Goal: Task Accomplishment & Management: Complete application form

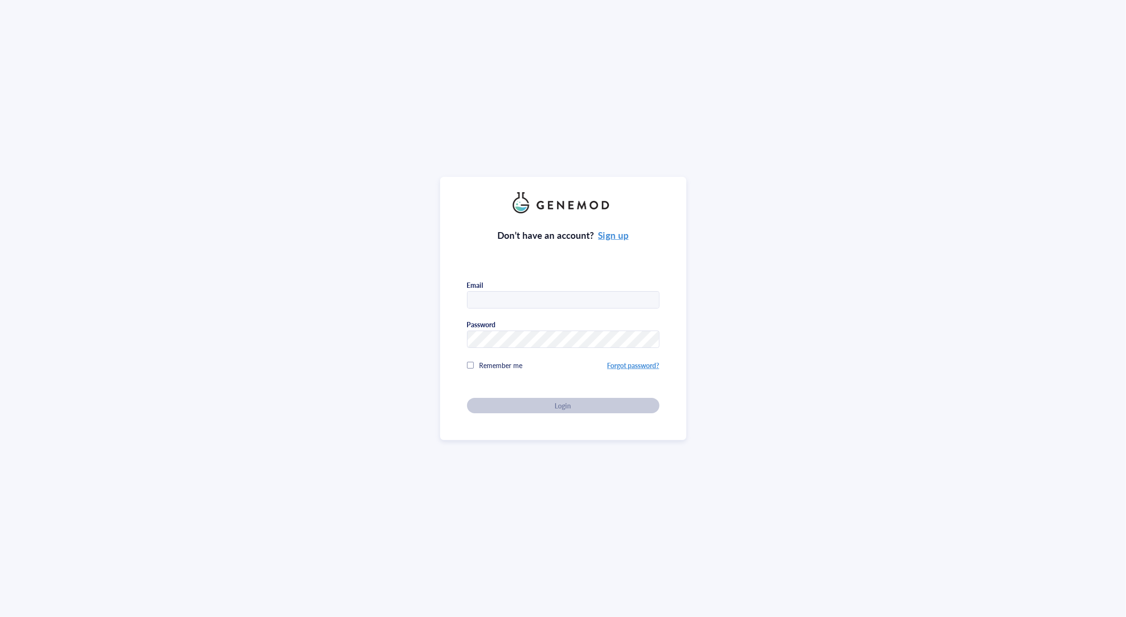
click at [527, 299] on input "text" at bounding box center [562, 300] width 191 height 17
type input "[PERSON_NAME][EMAIL_ADDRESS][PERSON_NAME][DOMAIN_NAME]"
click at [648, 338] on div at bounding box center [648, 339] width 15 height 15
click at [509, 364] on span "Remember me" at bounding box center [500, 366] width 43 height 10
click at [542, 401] on div "Login" at bounding box center [563, 405] width 162 height 9
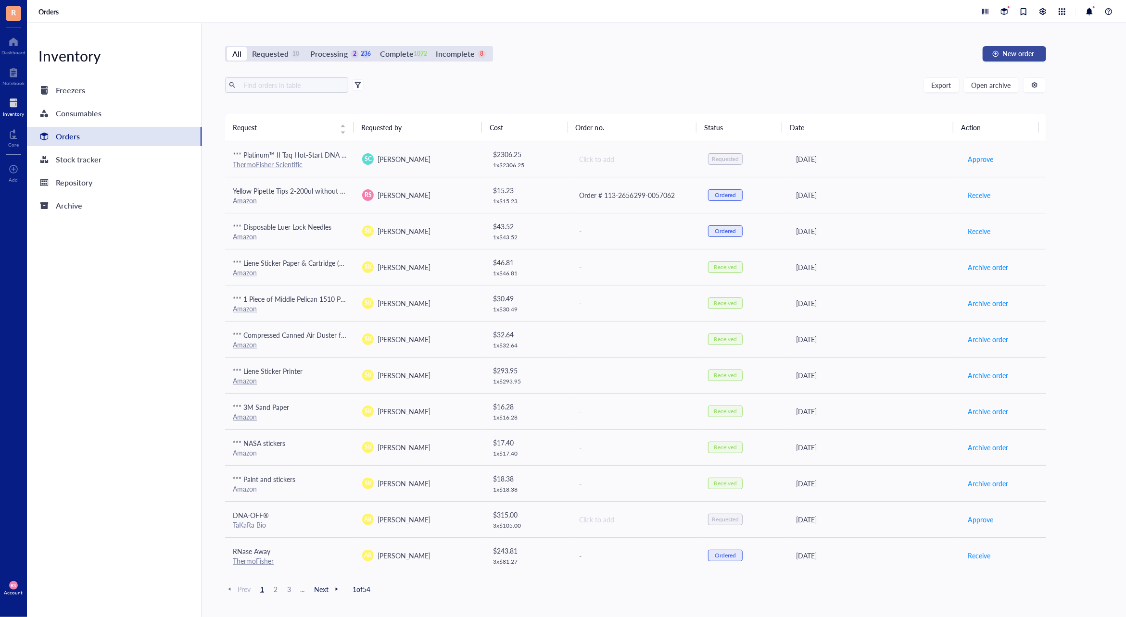
click at [1028, 55] on span "New order" at bounding box center [1019, 54] width 32 height 8
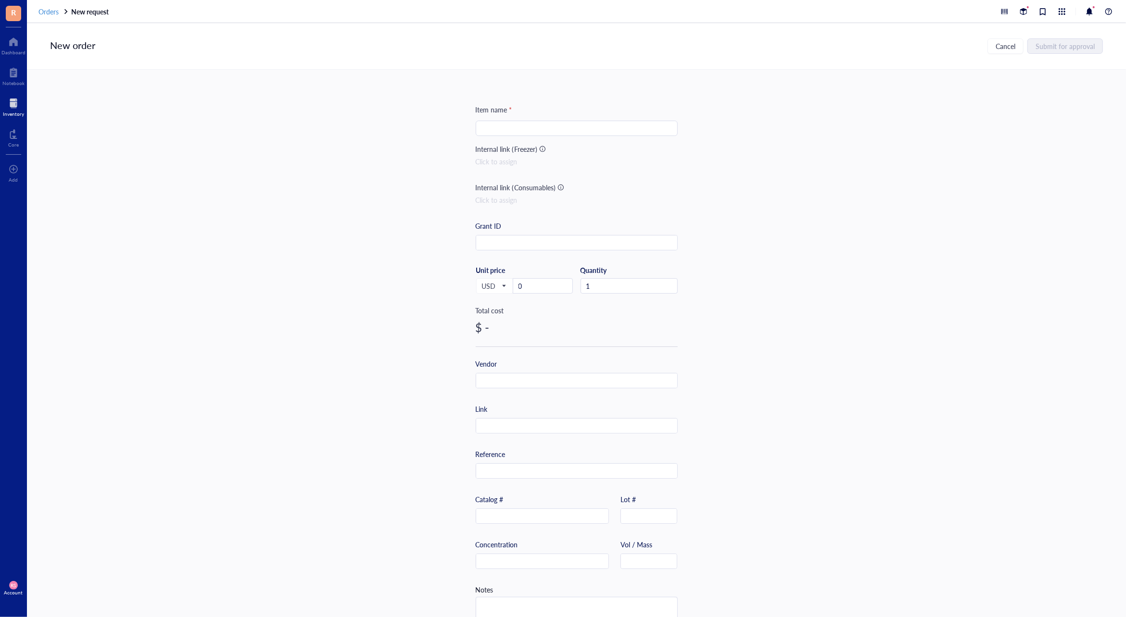
click at [47, 10] on span "Orders" at bounding box center [48, 12] width 20 height 10
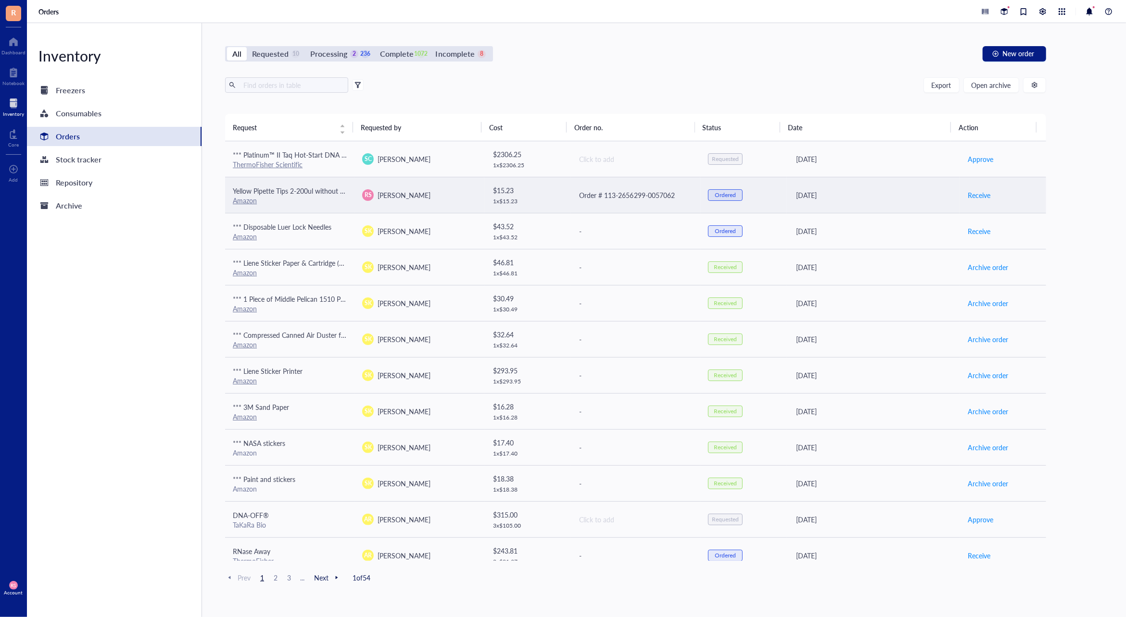
click at [272, 198] on div "Amazon" at bounding box center [290, 200] width 114 height 9
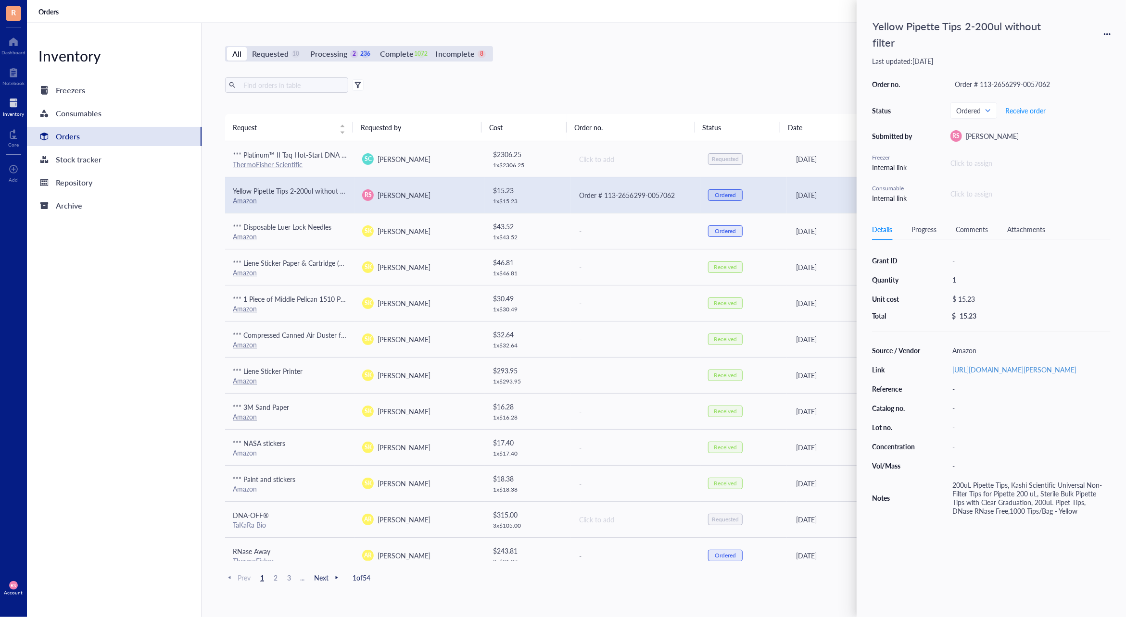
click at [873, 28] on div "Yellow Pipette Tips 2-200ul without filter" at bounding box center [969, 34] width 202 height 38
click at [876, 26] on div "Yellow Pipette Tips 2-200ul without filter" at bounding box center [969, 34] width 202 height 38
click at [1103, 25] on div "Yellow Pipette Tips 2-200ul without filter" at bounding box center [991, 34] width 238 height 38
click at [1110, 26] on div "Yellow Pipette Tips 2-200ul without filter Last updated: [DATE] Order no. Order…" at bounding box center [990, 308] width 269 height 617
click at [1108, 31] on icon at bounding box center [1106, 34] width 7 height 7
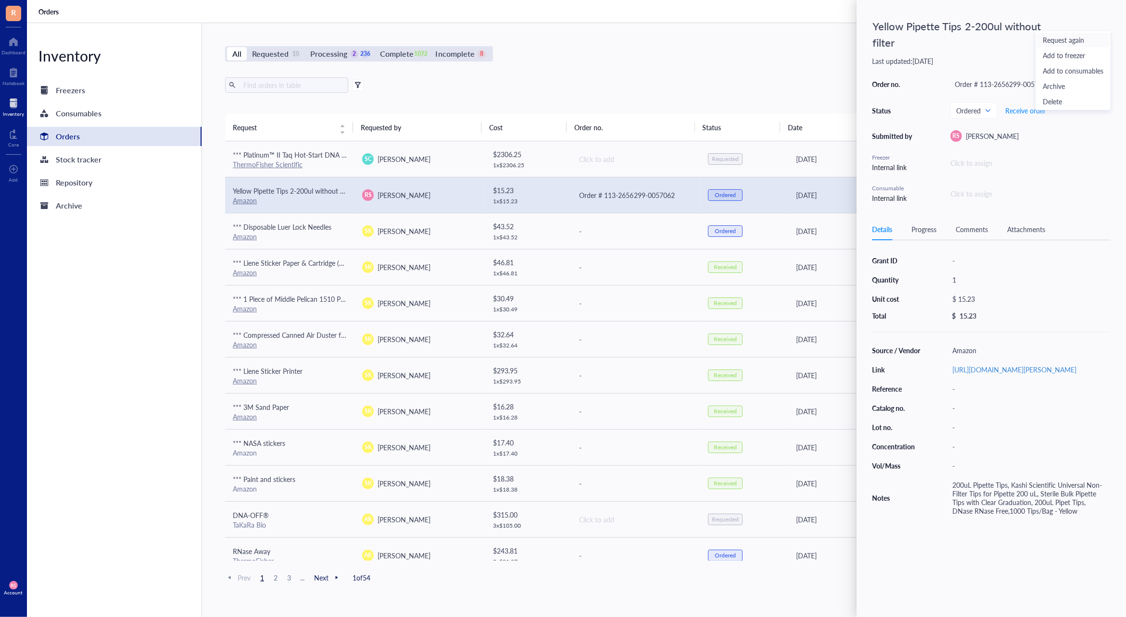
click at [1075, 40] on span "Request again" at bounding box center [1072, 40] width 61 height 11
type textarea "200uL Pipette Tips, Kashi Scientific Universal Non-Filter Tips for Pipette 200 …"
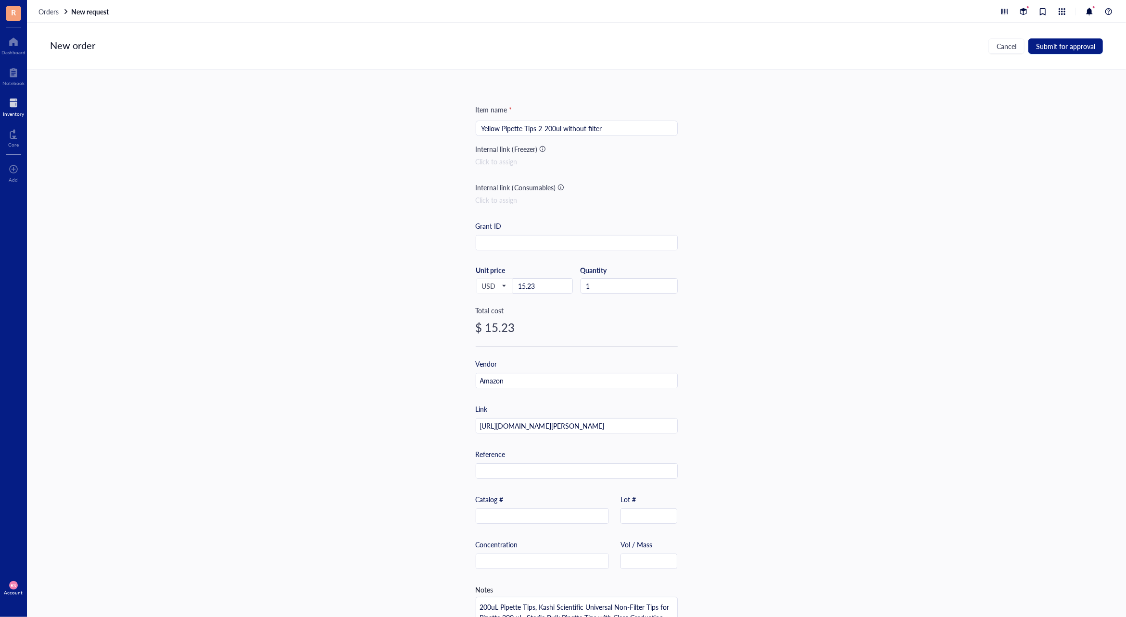
click at [478, 132] on div "Yellow Pipette Tips 2-200ul without filter" at bounding box center [577, 128] width 202 height 15
click at [482, 126] on input "Yellow Pipette Tips 2-200ul without filter" at bounding box center [576, 128] width 190 height 14
click at [481, 126] on input "Yellow Pipette Tips 2-200ul without filter" at bounding box center [576, 128] width 190 height 14
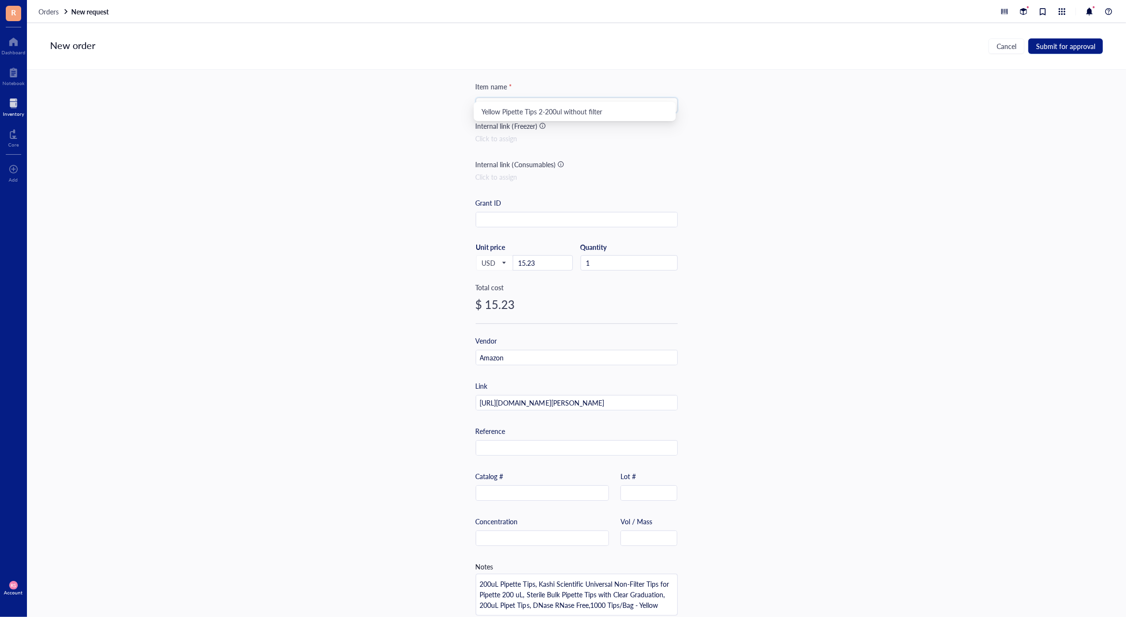
scroll to position [36, 0]
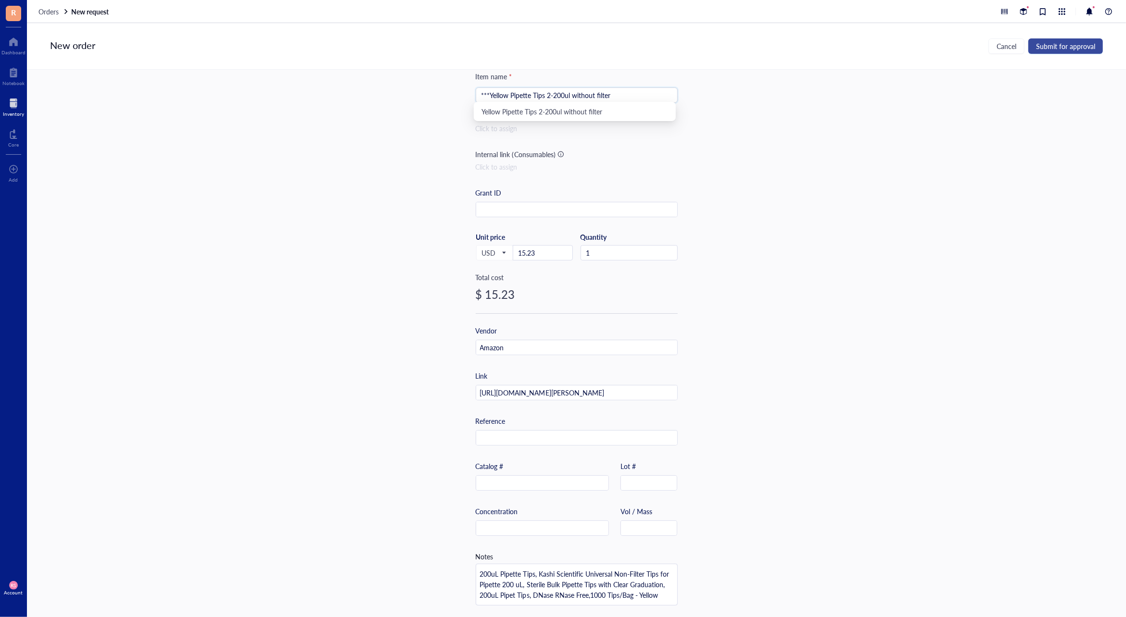
type input "***Yellow Pipette Tips 2-200ul without filter"
click at [1067, 43] on span "Submit for approval" at bounding box center [1065, 46] width 59 height 8
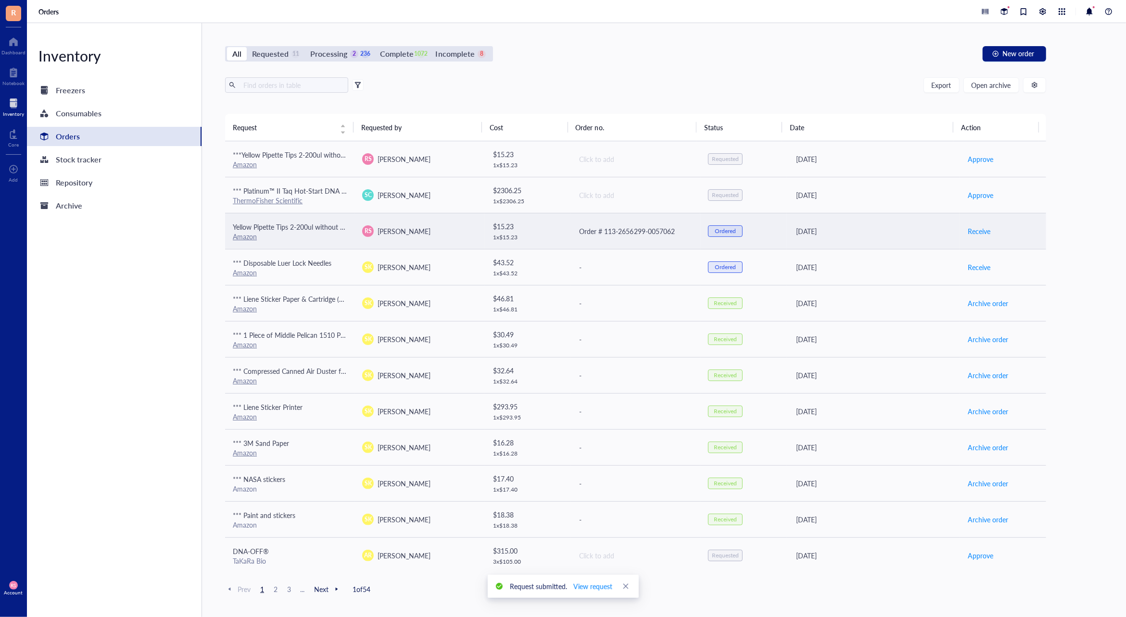
click at [426, 230] on div "RS [PERSON_NAME]" at bounding box center [419, 232] width 114 height 12
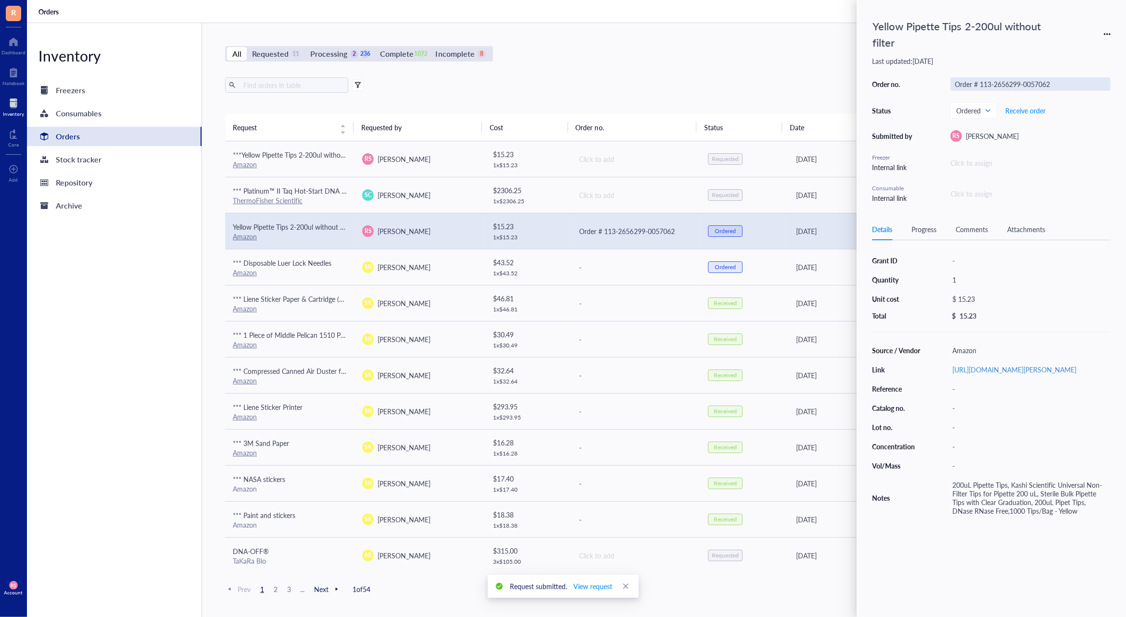
click at [1054, 77] on div "Order # 113-2656299-0057062" at bounding box center [1030, 83] width 160 height 13
drag, startPoint x: 1058, startPoint y: 67, endPoint x: 910, endPoint y: 67, distance: 148.1
click at [910, 77] on div "Order no. Order # 113-2656299-0057062 Status Ordered Receive order Submitted by…" at bounding box center [991, 140] width 238 height 126
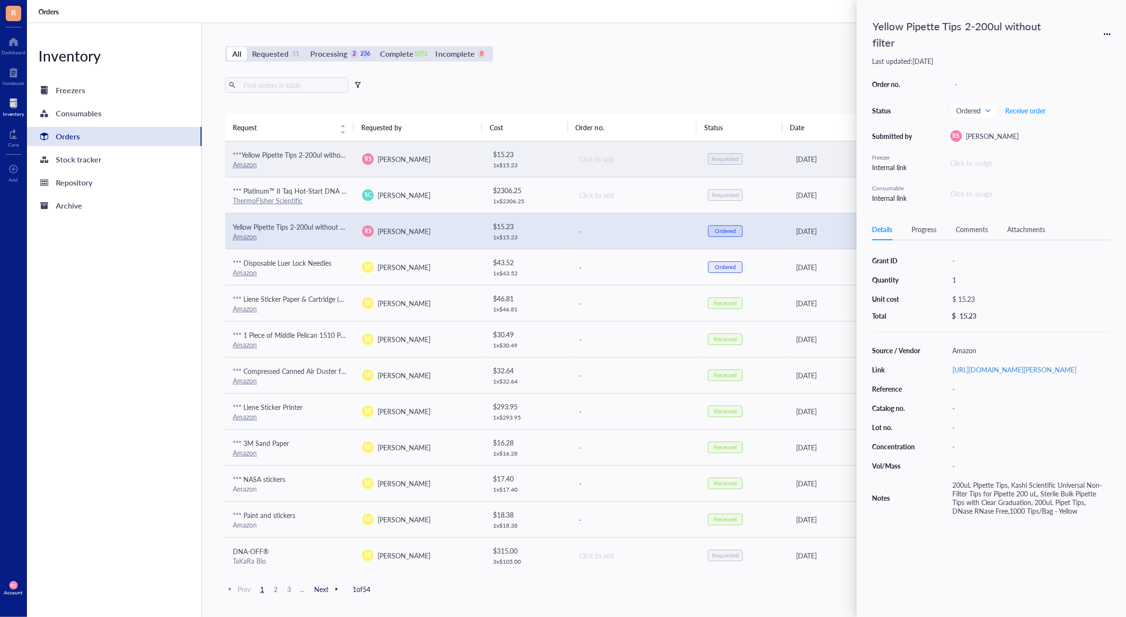
click at [611, 152] on td "Click to add" at bounding box center [635, 159] width 129 height 36
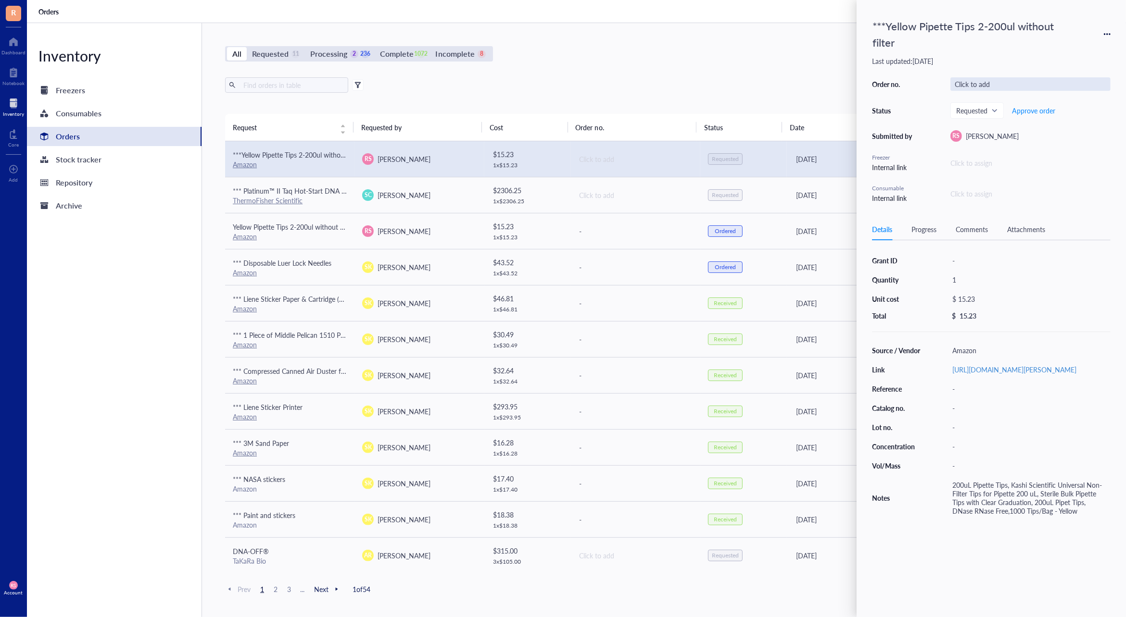
click at [967, 82] on div "Click to add" at bounding box center [1030, 83] width 160 height 13
type input "Order # 113-2656299-0057062"
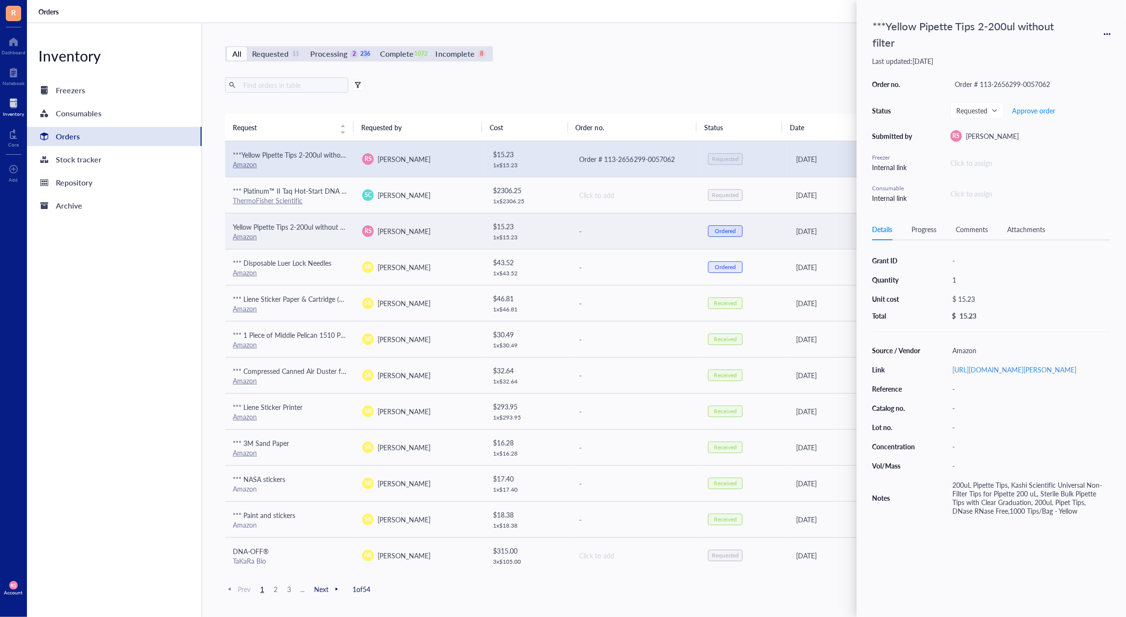
click at [583, 222] on td "-" at bounding box center [635, 231] width 129 height 36
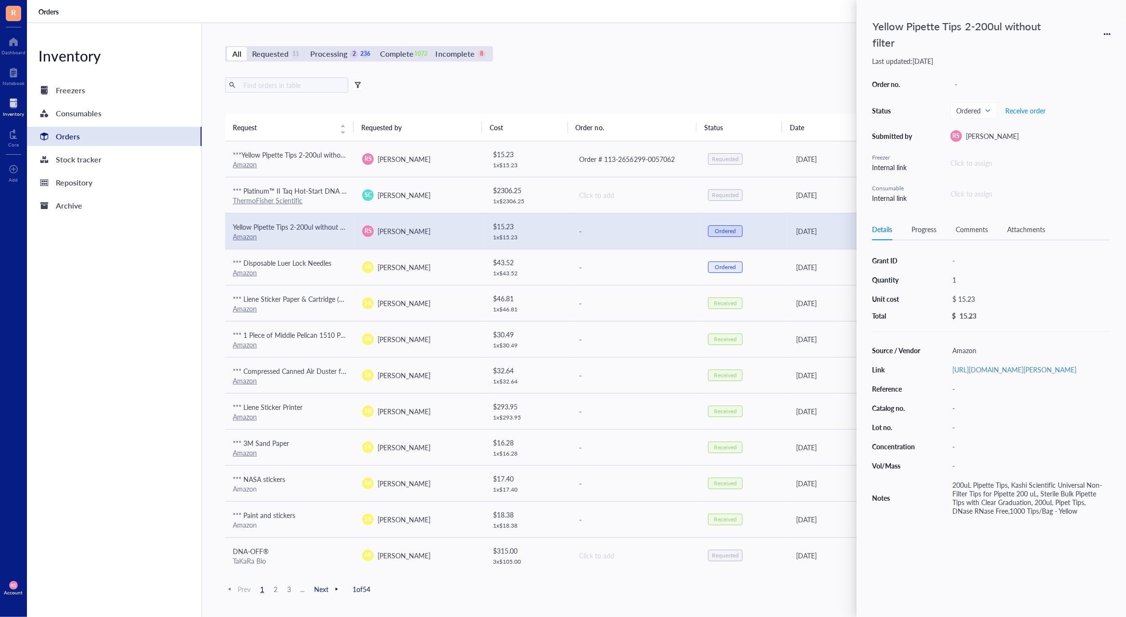
click at [1106, 29] on div "Yellow Pipette Tips 2-200ul without filter" at bounding box center [991, 34] width 238 height 38
click at [1104, 33] on icon at bounding box center [1104, 34] width 2 height 2
click at [1058, 101] on span "Delete" at bounding box center [1072, 101] width 61 height 11
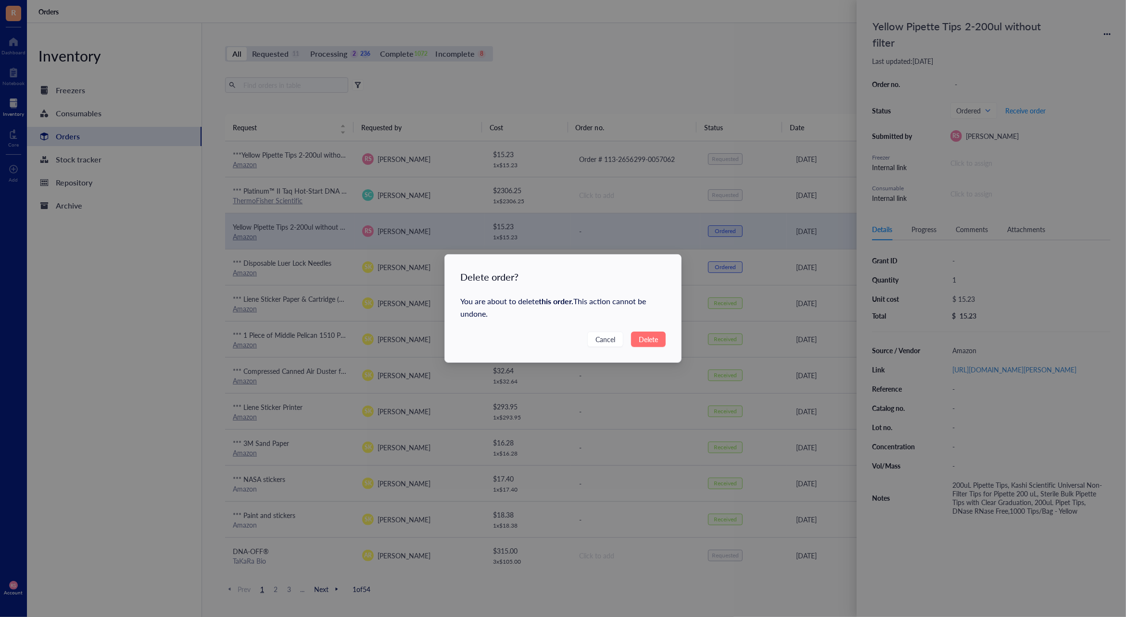
click at [654, 337] on span "Delete" at bounding box center [648, 339] width 19 height 11
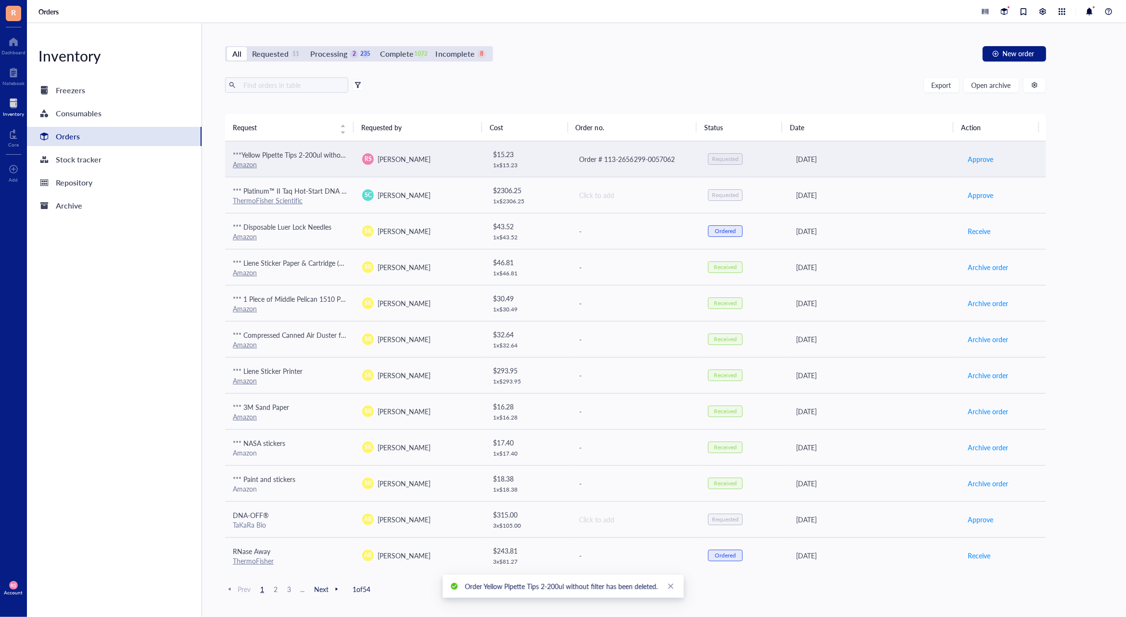
click at [765, 158] on div "Requested" at bounding box center [743, 159] width 71 height 12
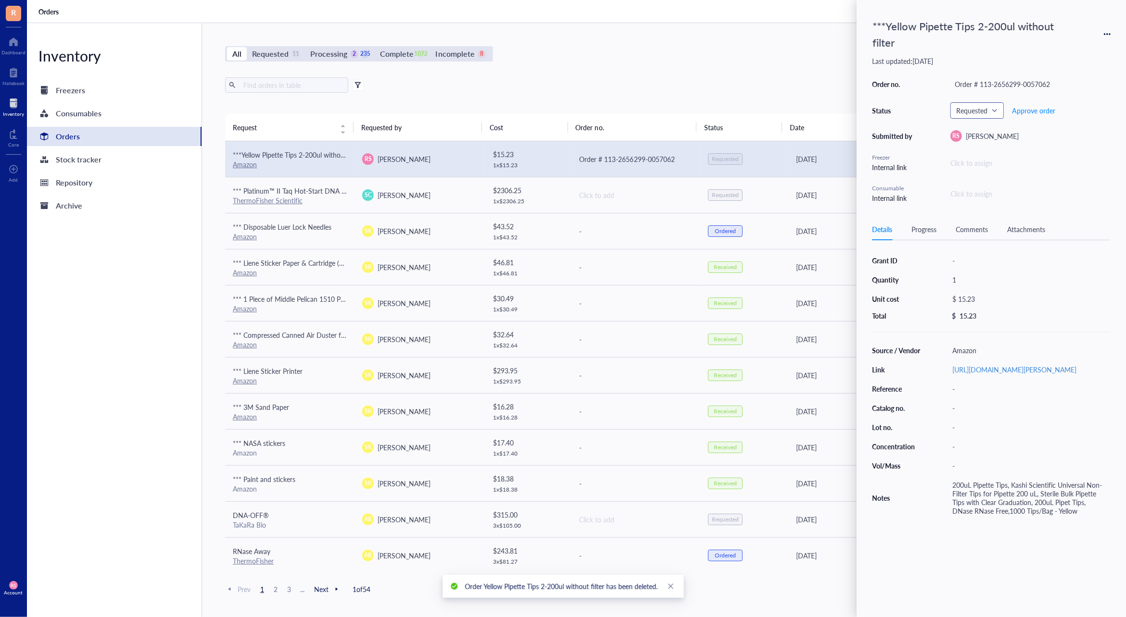
click at [978, 111] on span "Requested" at bounding box center [976, 110] width 40 height 9
click at [990, 188] on div "Ordered" at bounding box center [979, 189] width 25 height 11
click at [732, 80] on div "Export Open archive" at bounding box center [635, 84] width 821 height 15
click at [740, 58] on div "All Requested 10 Processing 2 236 Complete 1072 Incomplete 8 New order" at bounding box center [635, 53] width 821 height 15
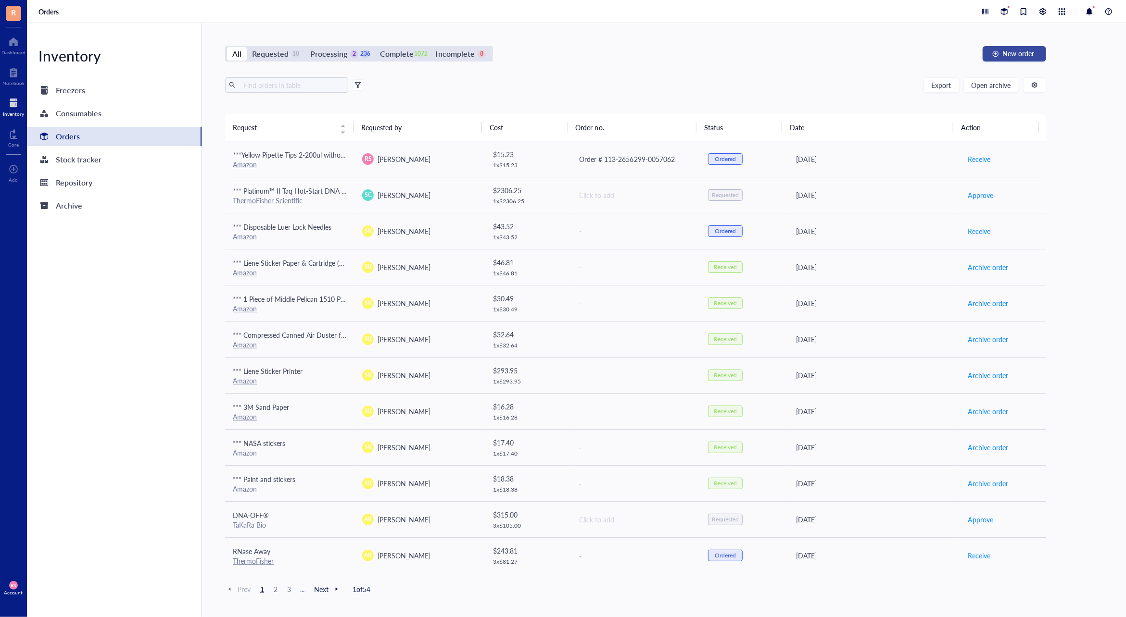
click at [1016, 50] on span "New order" at bounding box center [1019, 54] width 32 height 8
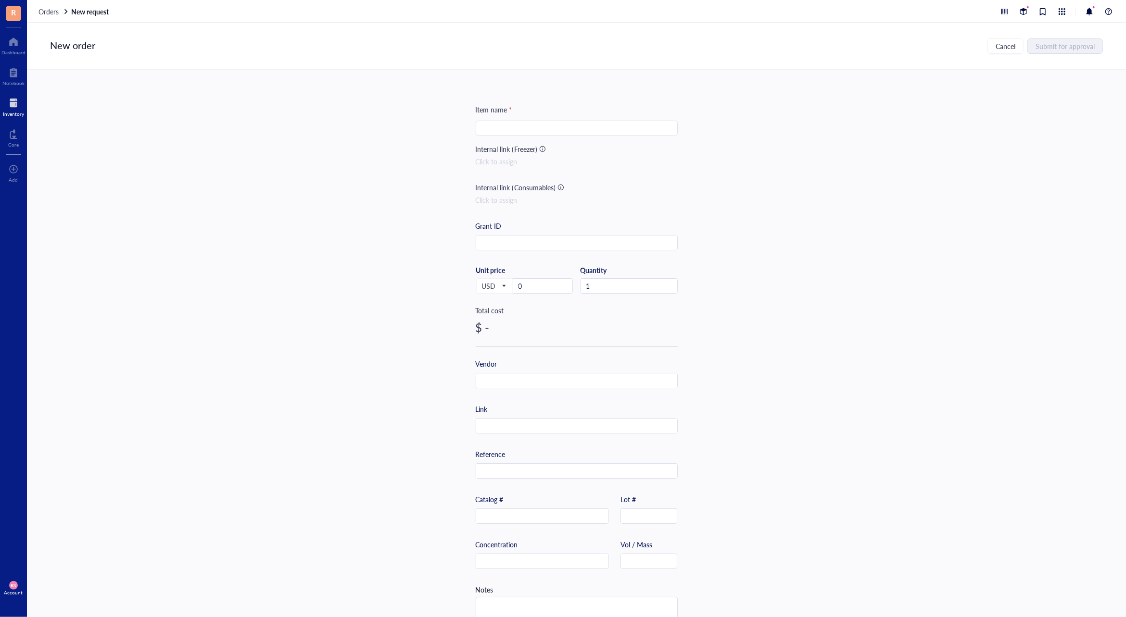
click at [541, 132] on input "search" at bounding box center [576, 128] width 190 height 14
type input "***Amana tools 1/16" and 1/18""
click at [608, 288] on input "1" at bounding box center [629, 286] width 96 height 14
click at [539, 285] on input "0" at bounding box center [542, 286] width 59 height 14
click at [538, 380] on input "text" at bounding box center [576, 381] width 201 height 15
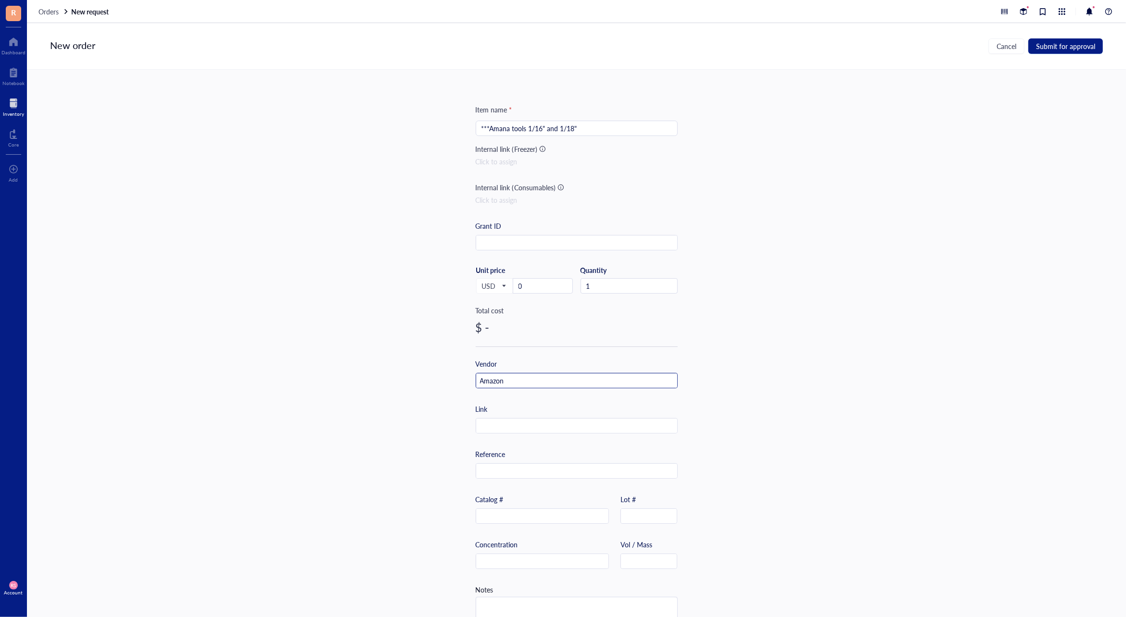
type input "Amazon"
drag, startPoint x: 544, startPoint y: 129, endPoint x: 600, endPoint y: 129, distance: 55.8
click at [600, 129] on input "***Amana tools 1/16" and 1/18"" at bounding box center [576, 128] width 190 height 14
drag, startPoint x: 486, startPoint y: 129, endPoint x: 588, endPoint y: 127, distance: 102.4
click at [588, 127] on input "***Amana tools 1/16"" at bounding box center [576, 128] width 190 height 14
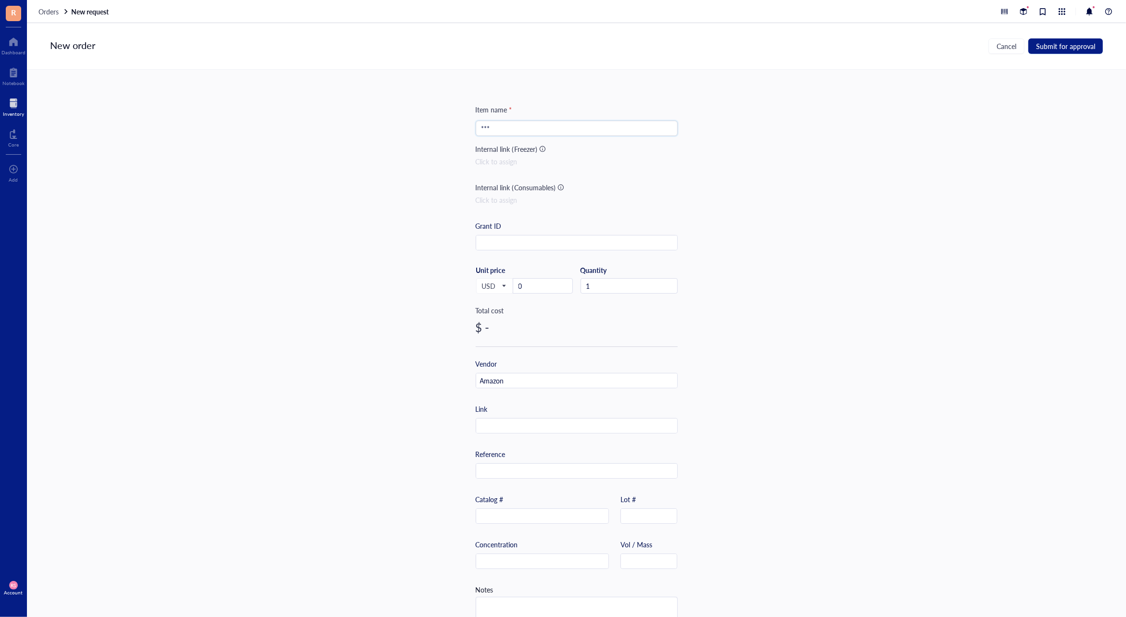
paste input "Amana Tool Spektra Coated Solid Carbide CNC Spiral Single O-Flute Router Bit, 5…"
drag, startPoint x: 584, startPoint y: 129, endPoint x: 405, endPoint y: 142, distance: 178.9
click at [405, 142] on div "Item name * *** Amana Tool Spektra Coated Solid Carbide CNC Spiral Single O-Flu…" at bounding box center [576, 344] width 1099 height 548
type input "*** Amana Tool Spektra Coated Solid Carbide CNC Spiral Single O-Flute Router Bi…"
click at [535, 288] on input "0" at bounding box center [542, 286] width 59 height 14
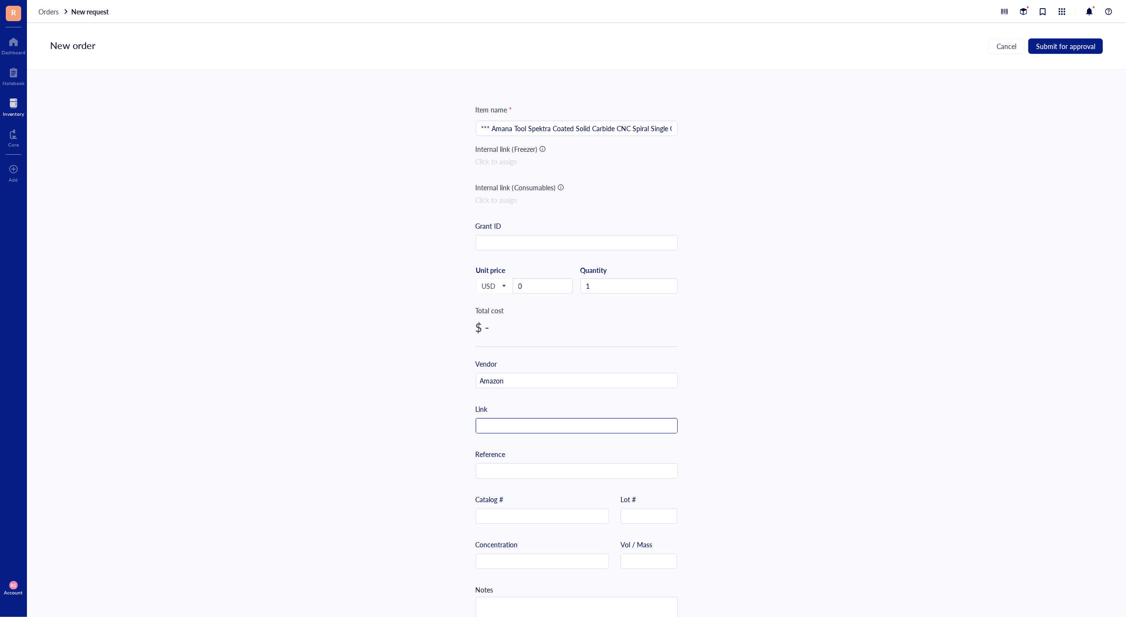
click at [492, 427] on input "text" at bounding box center [576, 426] width 201 height 15
paste input "[DOMAIN_NAME][URL]"
type input "[DOMAIN_NAME][URL]"
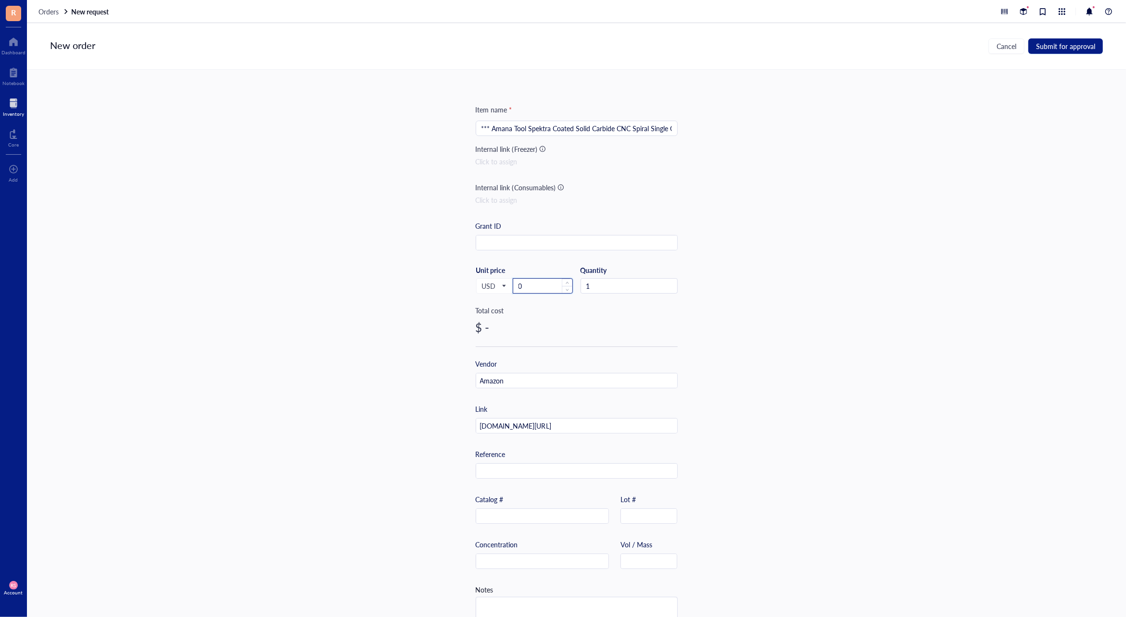
click at [525, 288] on input "0" at bounding box center [542, 286] width 59 height 14
click at [530, 239] on input "text" at bounding box center [576, 243] width 201 height 15
drag, startPoint x: 544, startPoint y: 291, endPoint x: 508, endPoint y: 286, distance: 36.4
click at [509, 287] on div "USD Unit price 0" at bounding box center [524, 285] width 97 height 39
paste input "46.65"
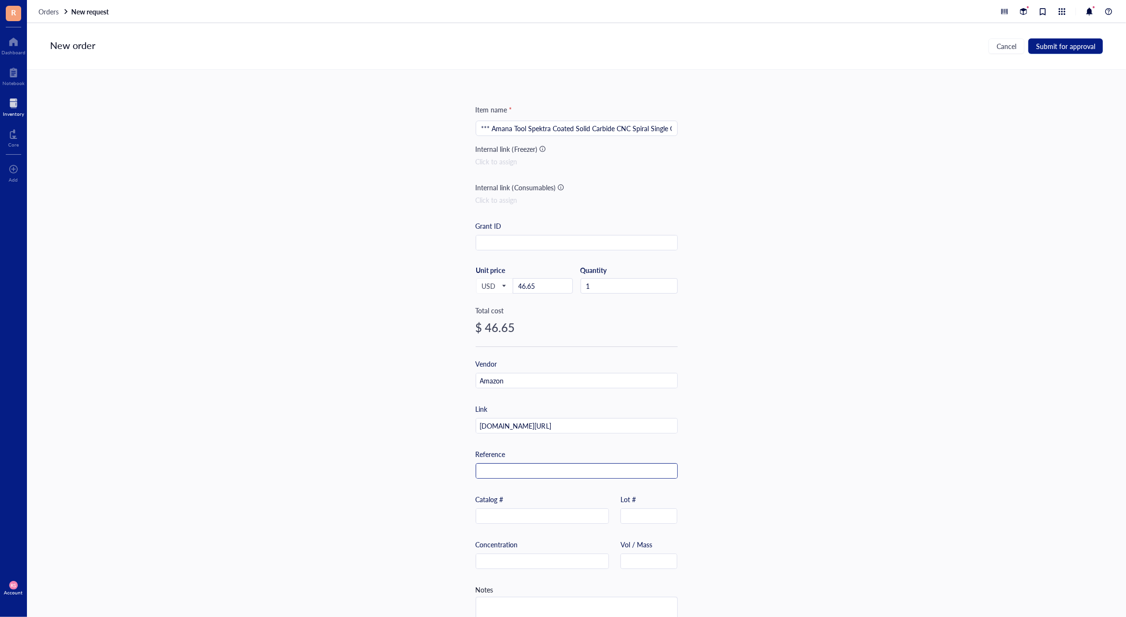
click at [538, 473] on input "text" at bounding box center [576, 471] width 201 height 15
drag, startPoint x: 548, startPoint y: 285, endPoint x: 349, endPoint y: 258, distance: 200.4
click at [369, 265] on div "Item name * *** Amana Tool Spektra Coated Solid Carbide CNC Spiral Single O-Flu…" at bounding box center [576, 344] width 1099 height 548
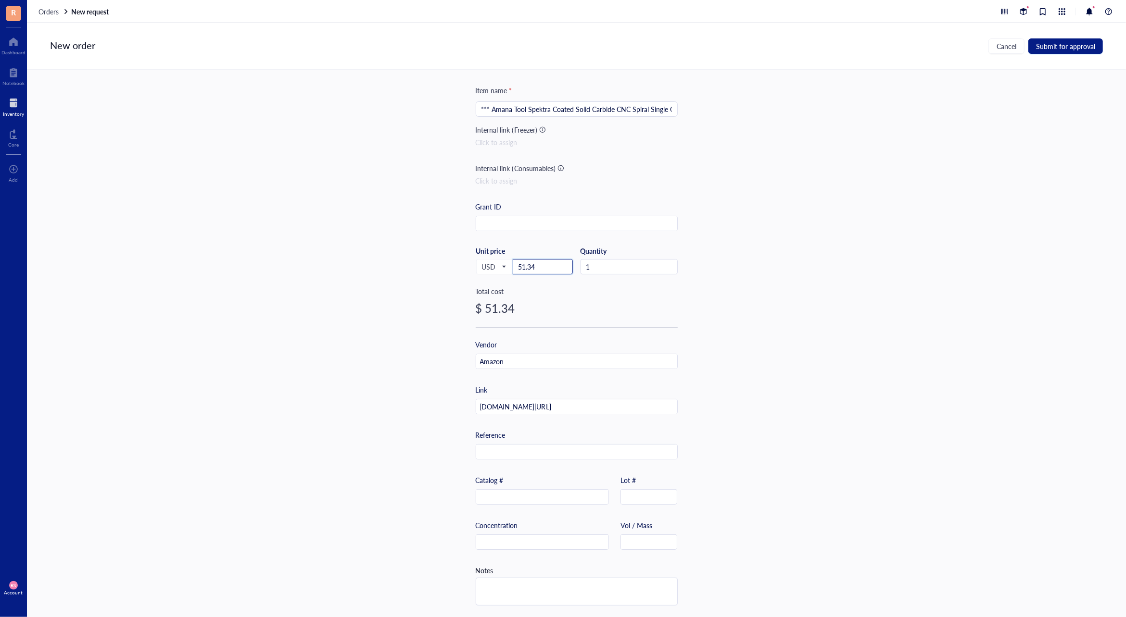
type input "51.34"
drag, startPoint x: 602, startPoint y: 109, endPoint x: 726, endPoint y: 109, distance: 124.5
click at [726, 109] on div "Item name * *** Amana Tool Spektra Coated Solid Carbide CNC Spiral Single O-Flu…" at bounding box center [576, 344] width 1099 height 548
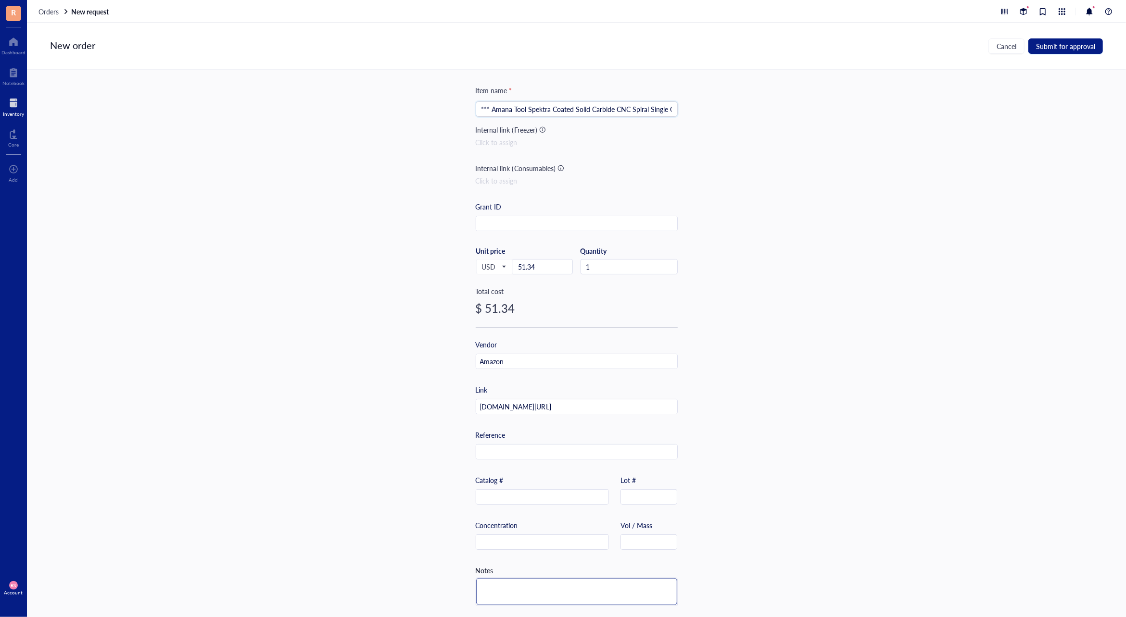
click at [545, 581] on textarea at bounding box center [576, 591] width 201 height 27
paste textarea "51441-K"
type textarea "51441-K"
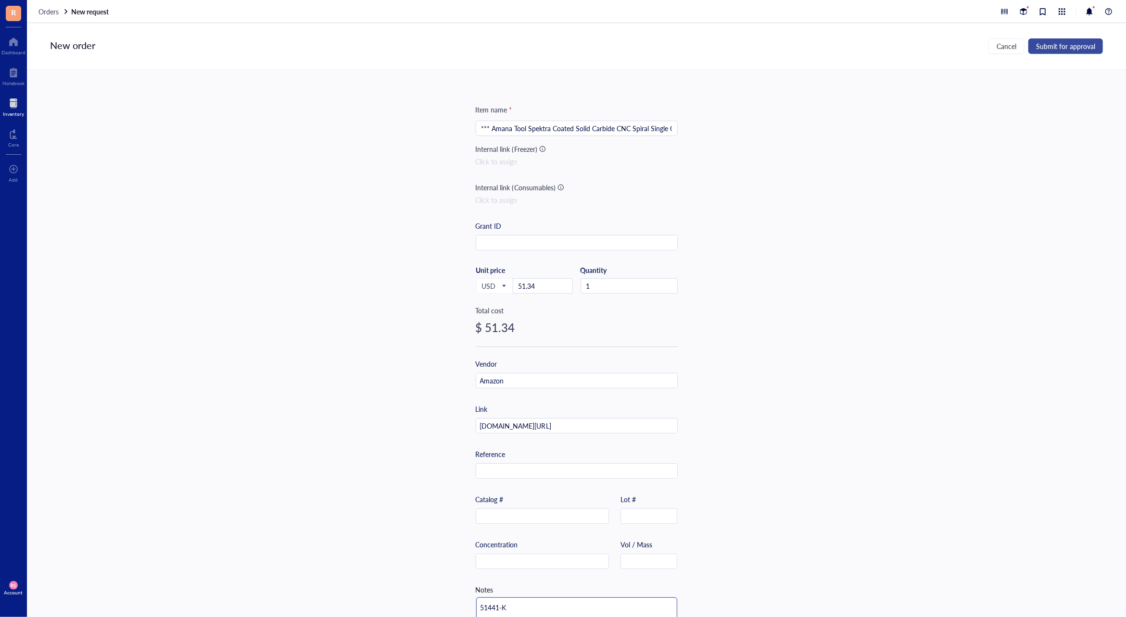
type textarea "51441-K"
click at [1066, 39] on button "Submit for approval" at bounding box center [1065, 45] width 75 height 15
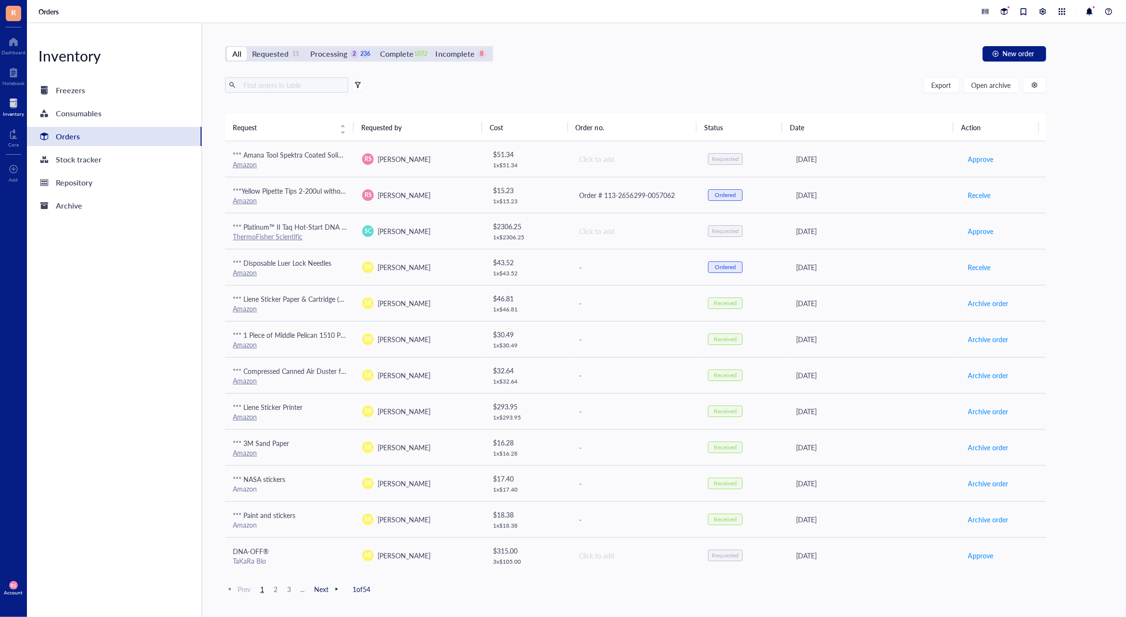
click at [1011, 46] on div "All Requested 11 Processing 2 236 Complete 1072 Incomplete 8 New order Export O…" at bounding box center [635, 320] width 867 height 594
click at [1010, 54] on span "New order" at bounding box center [1019, 54] width 32 height 8
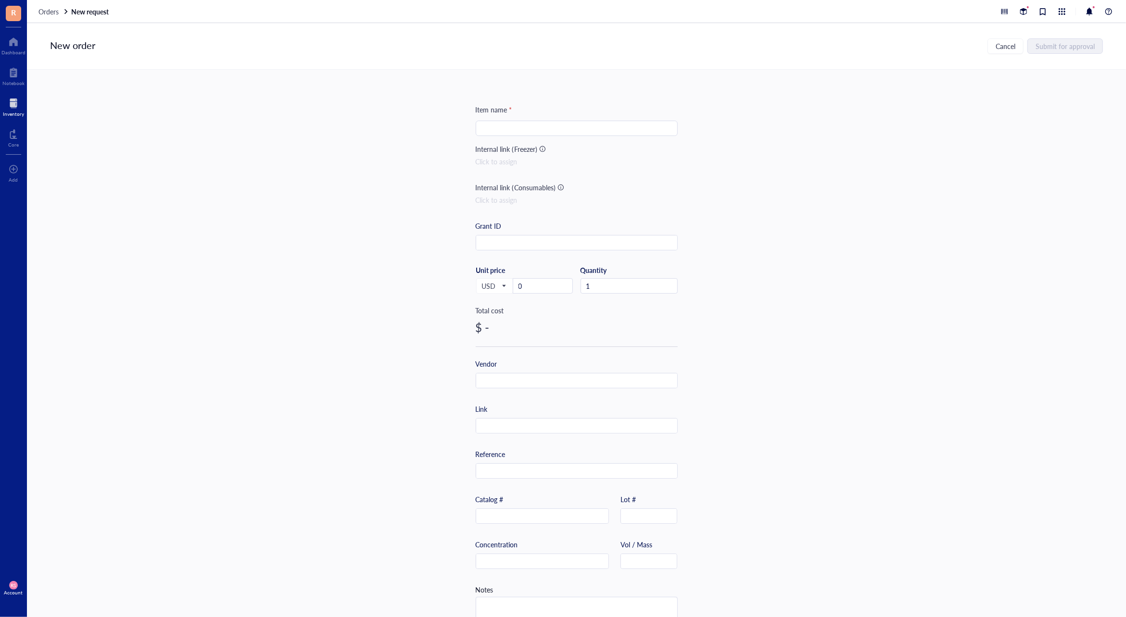
click at [492, 132] on input "search" at bounding box center [576, 128] width 190 height 14
paste input "Amana Tool Spektra Coated Solid Carbide CNC Spiral Single O-Flute Router Bit fo…"
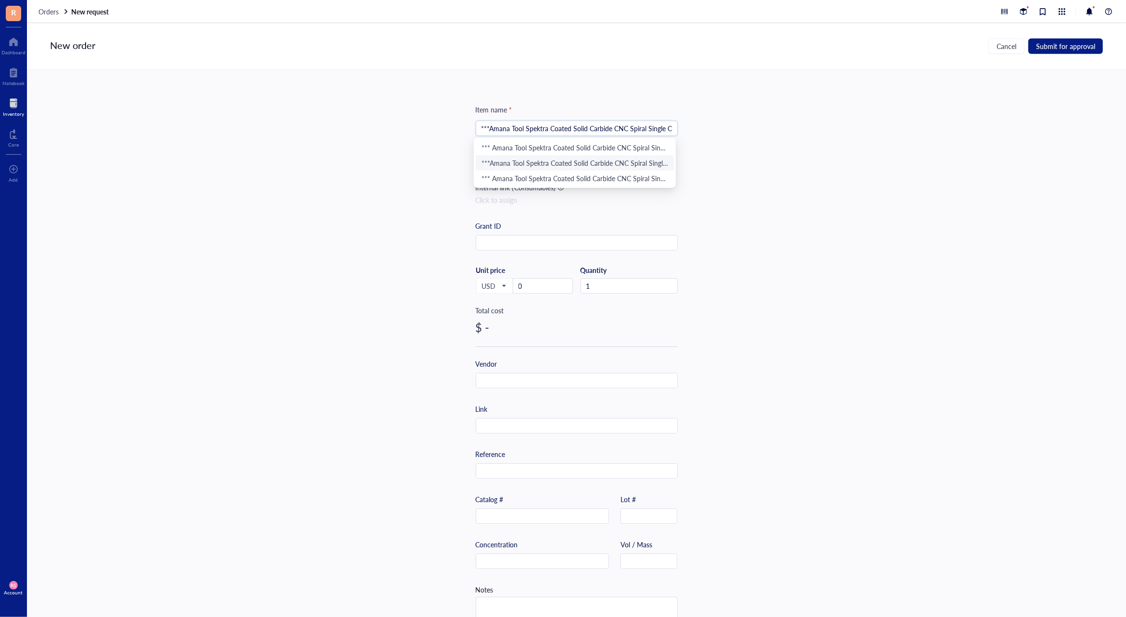
drag, startPoint x: 544, startPoint y: 126, endPoint x: 359, endPoint y: 125, distance: 185.6
click at [359, 125] on div "Item name * ***Amana Tool Spektra Coated Solid Carbide CNC Spiral Single O-Flut…" at bounding box center [576, 344] width 1099 height 548
click at [597, 128] on input "***Amana Tool Spektra Coated Solid Carbide CNC Spiral Single O-Flute Router Bit…" at bounding box center [576, 128] width 190 height 14
click at [669, 130] on input "***Amana Tool Spektra Coated Solid Carbide CNC Spiral Single O-Flute Router Bit…" at bounding box center [576, 128] width 190 height 14
type input "***Amana Tool Spektra Coated Solid Carbide CNC Spiral Single O-Flute Router Bit…"
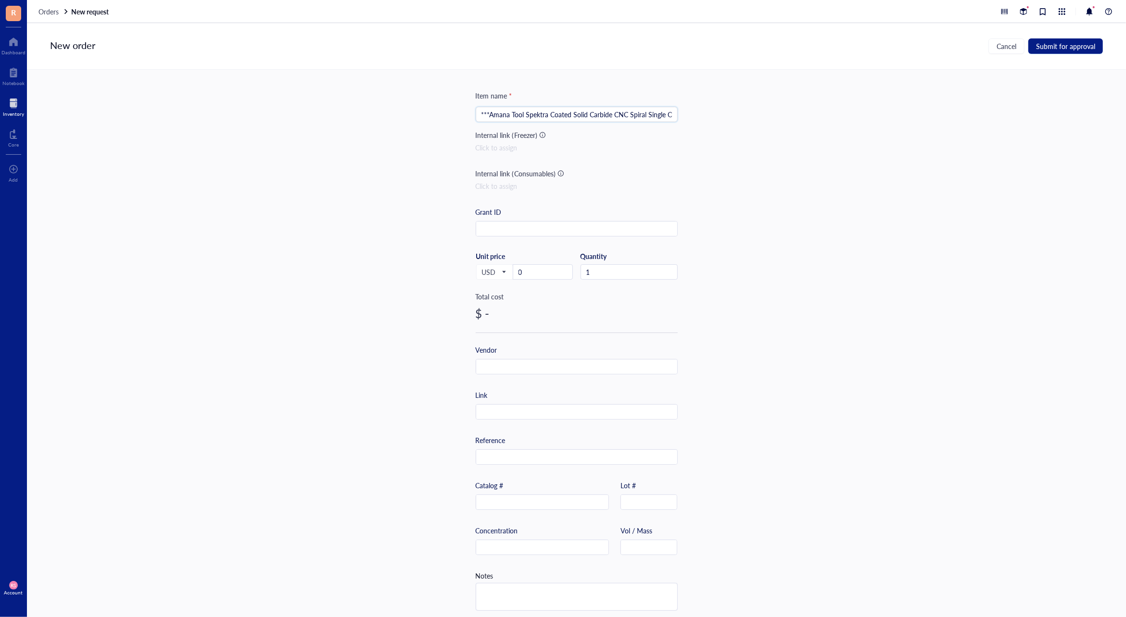
scroll to position [22, 0]
click at [528, 494] on input "text" at bounding box center [542, 497] width 132 height 15
paste input "51649-K"
type input "51649-K"
click at [517, 578] on textarea at bounding box center [576, 591] width 201 height 27
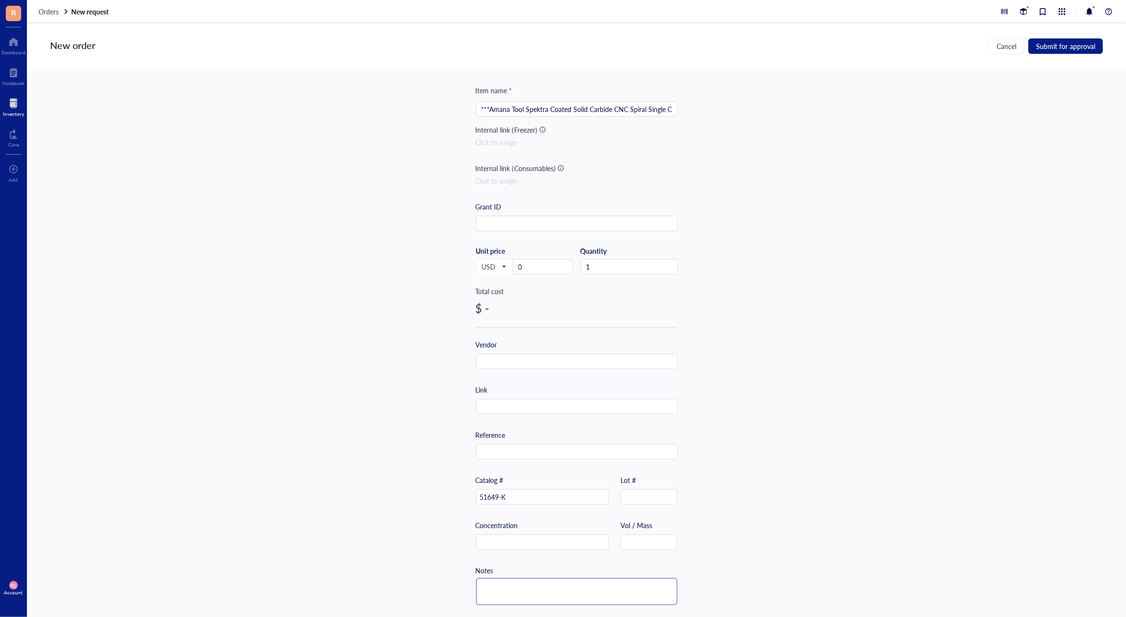
paste textarea "51649-K"
type textarea "51649-K"
click at [522, 359] on input "text" at bounding box center [576, 361] width 201 height 15
type input "Amazon"
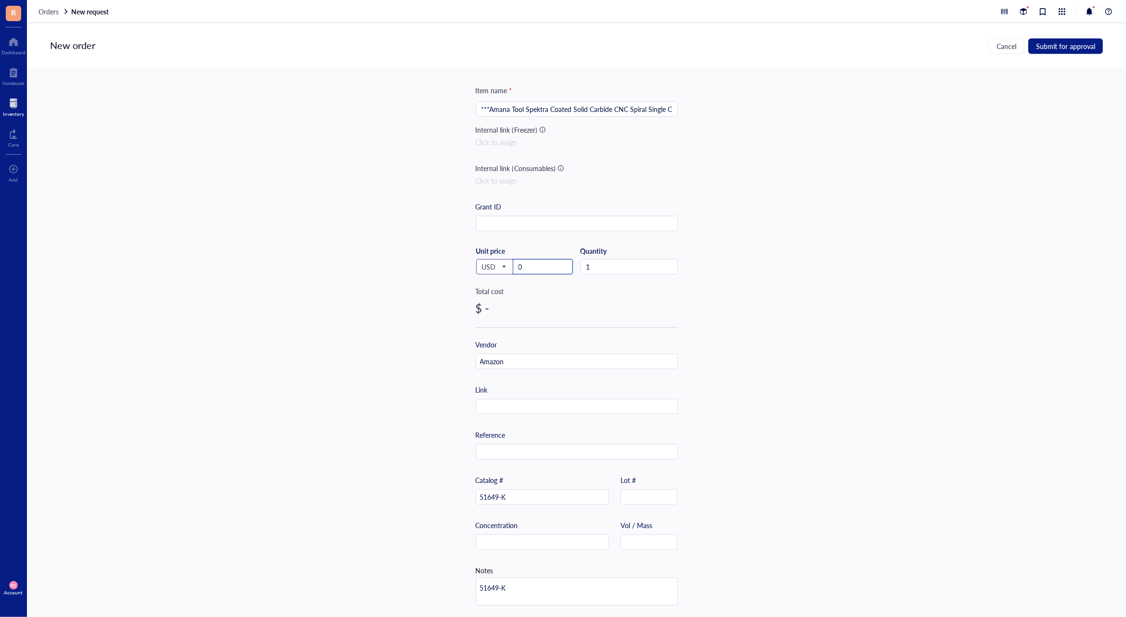
drag, startPoint x: 529, startPoint y: 265, endPoint x: 508, endPoint y: 265, distance: 21.6
click at [508, 265] on div "USD Unit price 0" at bounding box center [524, 266] width 97 height 39
paste input "52.84"
drag, startPoint x: 520, startPoint y: 264, endPoint x: 556, endPoint y: 262, distance: 36.7
click at [556, 262] on input "52.84" at bounding box center [542, 267] width 59 height 14
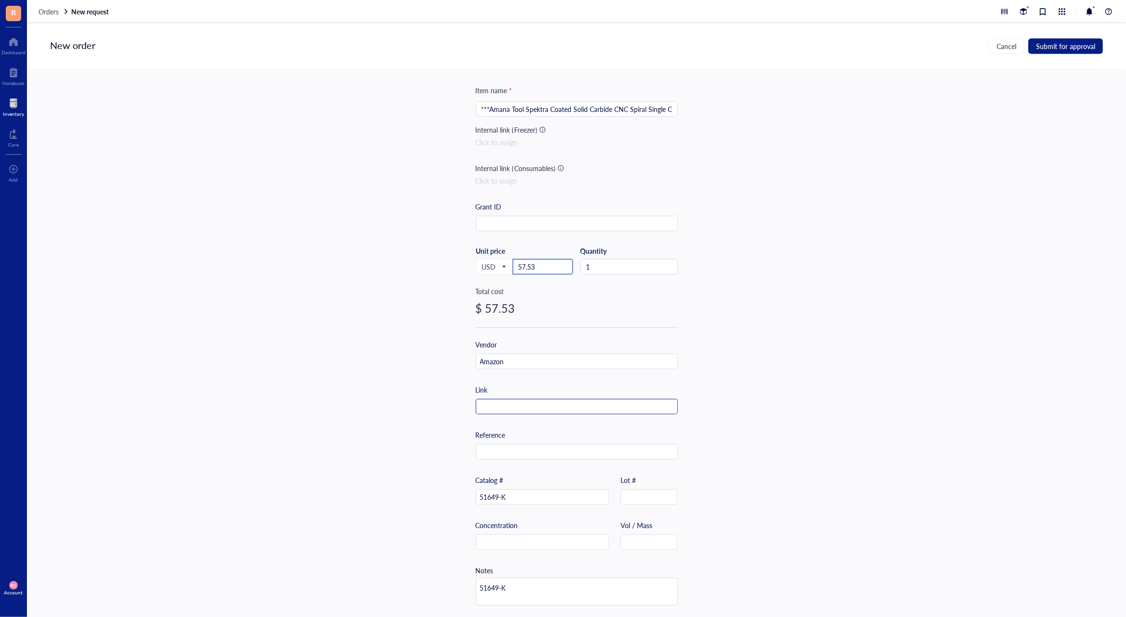
type input "57.53"
click at [553, 404] on input "text" at bounding box center [576, 407] width 201 height 15
paste input "[URL][DOMAIN_NAME]"
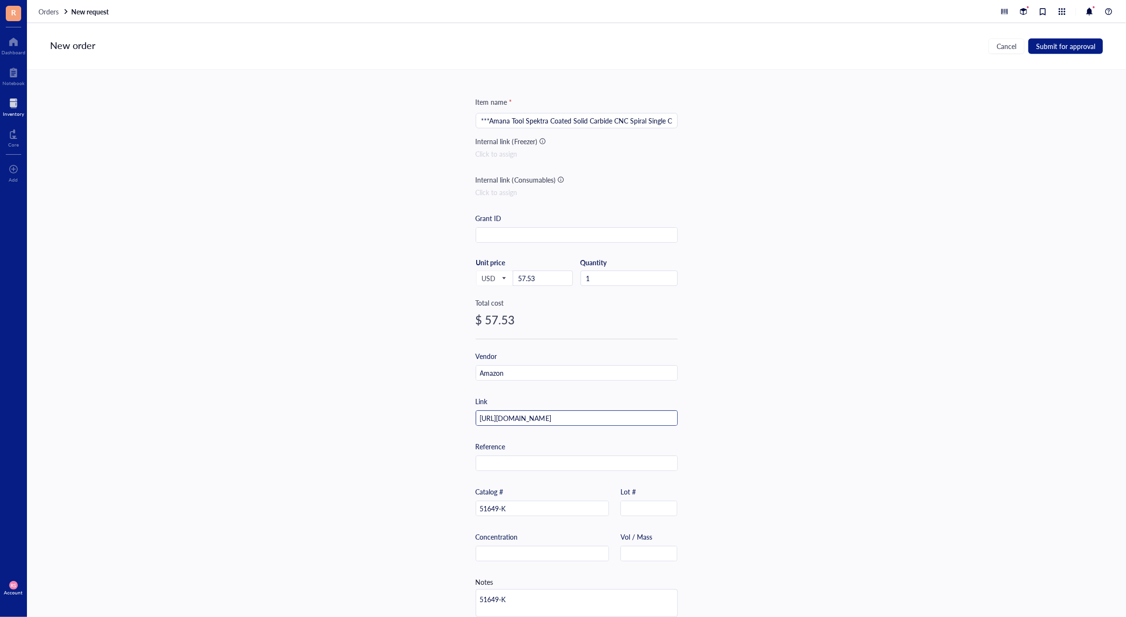
scroll to position [0, 0]
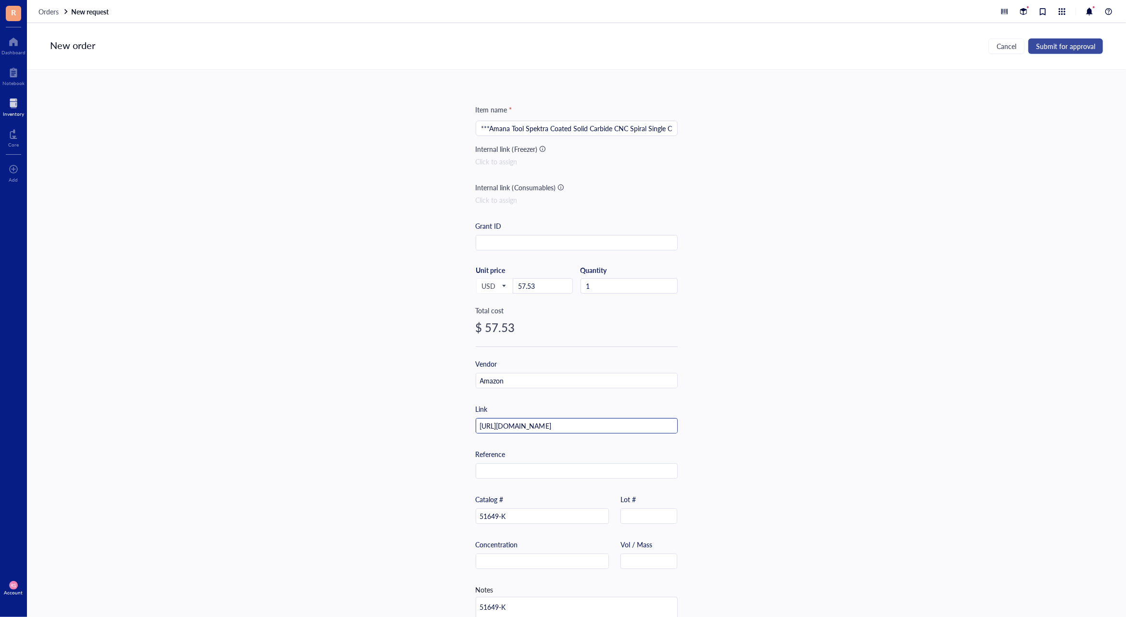
type input "[URL][DOMAIN_NAME]"
click at [1050, 45] on span "Submit for approval" at bounding box center [1065, 46] width 59 height 8
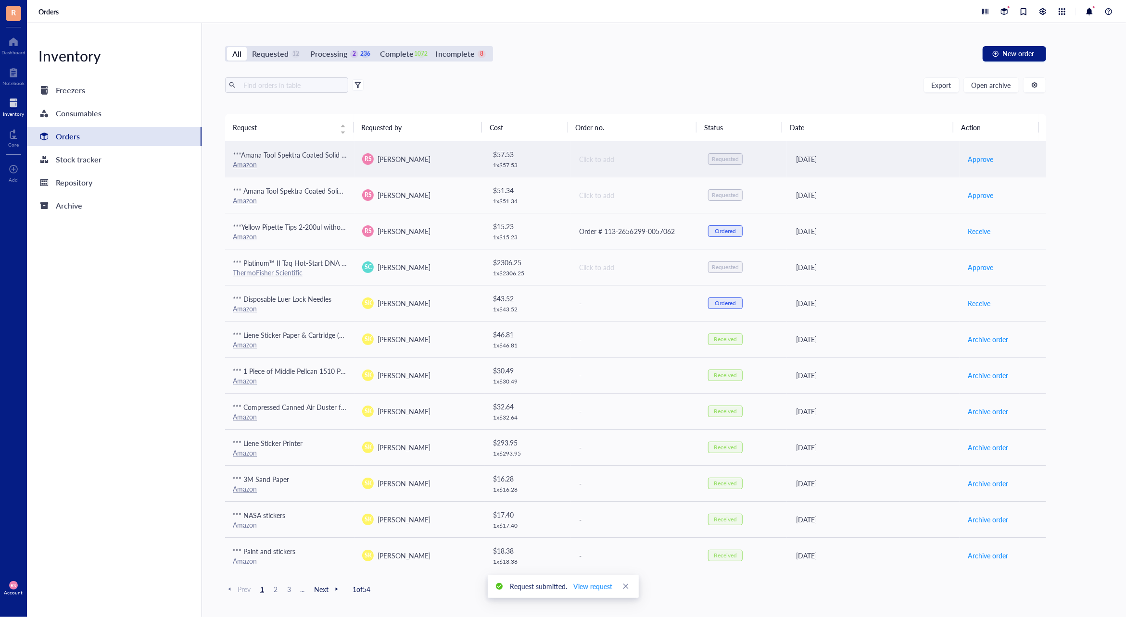
click at [652, 167] on td "Click to add" at bounding box center [635, 159] width 129 height 36
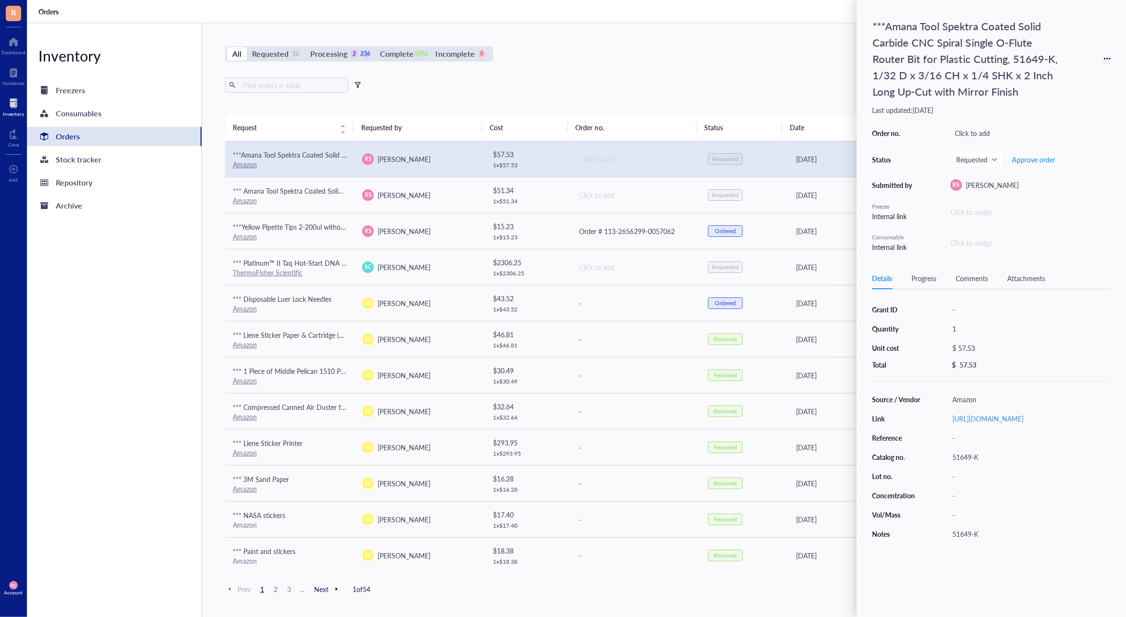
click at [978, 207] on div "Click to assign" at bounding box center [1030, 212] width 160 height 11
click at [640, 87] on div "Export Open archive" at bounding box center [635, 84] width 821 height 15
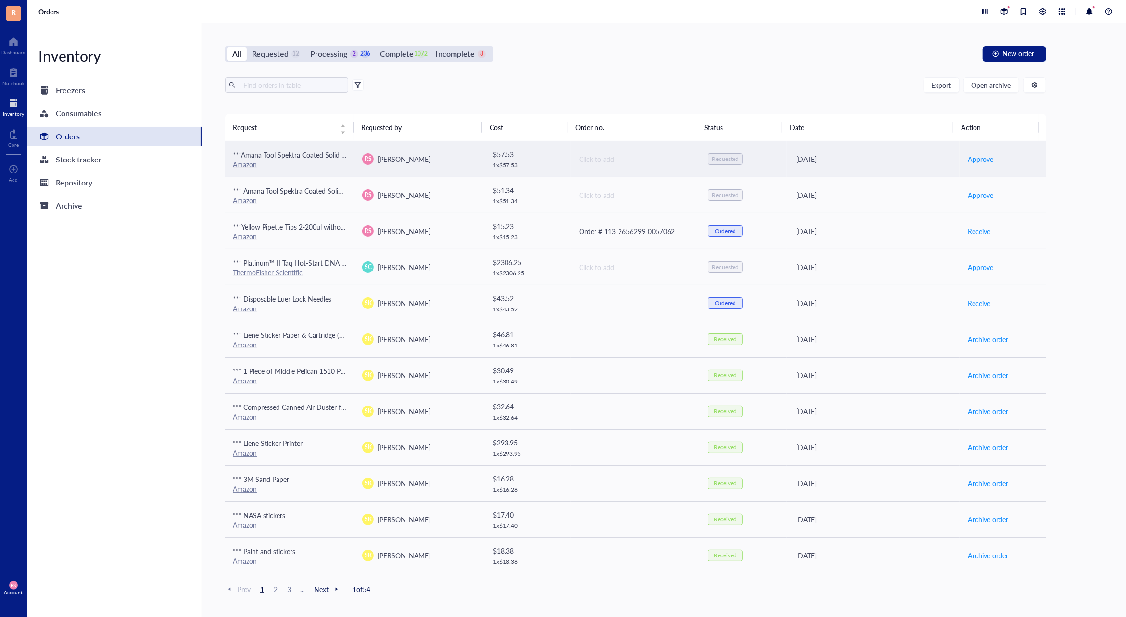
click at [597, 152] on td "Click to add" at bounding box center [635, 159] width 129 height 36
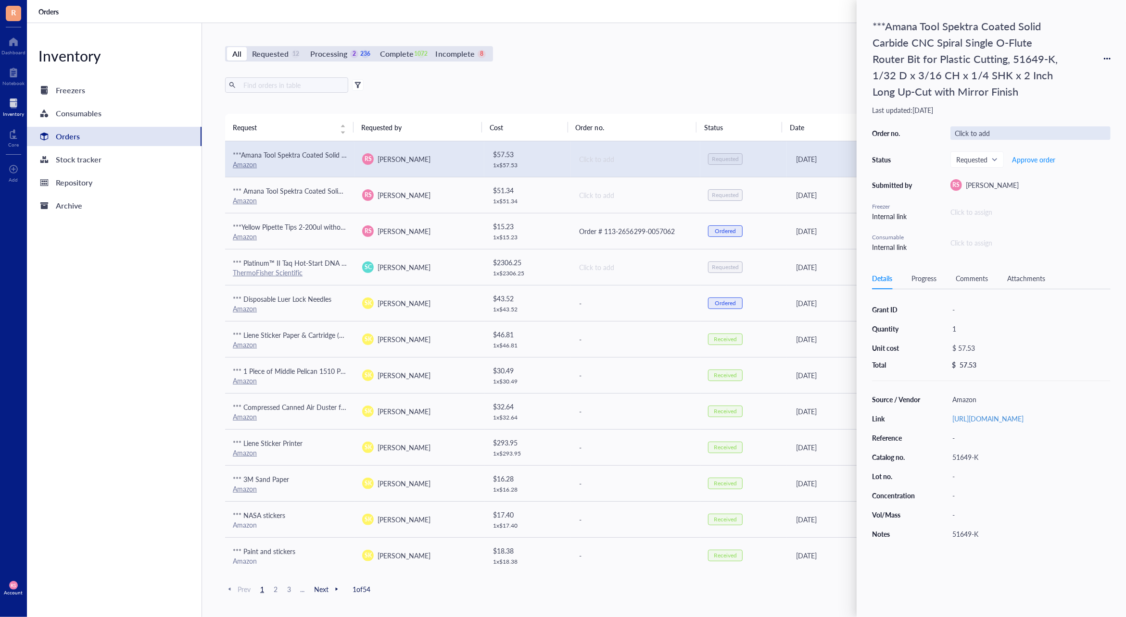
click at [994, 130] on div "Click to add" at bounding box center [1030, 132] width 160 height 13
type input "Order # 113-4484310-0772200"
drag, startPoint x: 1083, startPoint y: 146, endPoint x: 752, endPoint y: 167, distance: 331.0
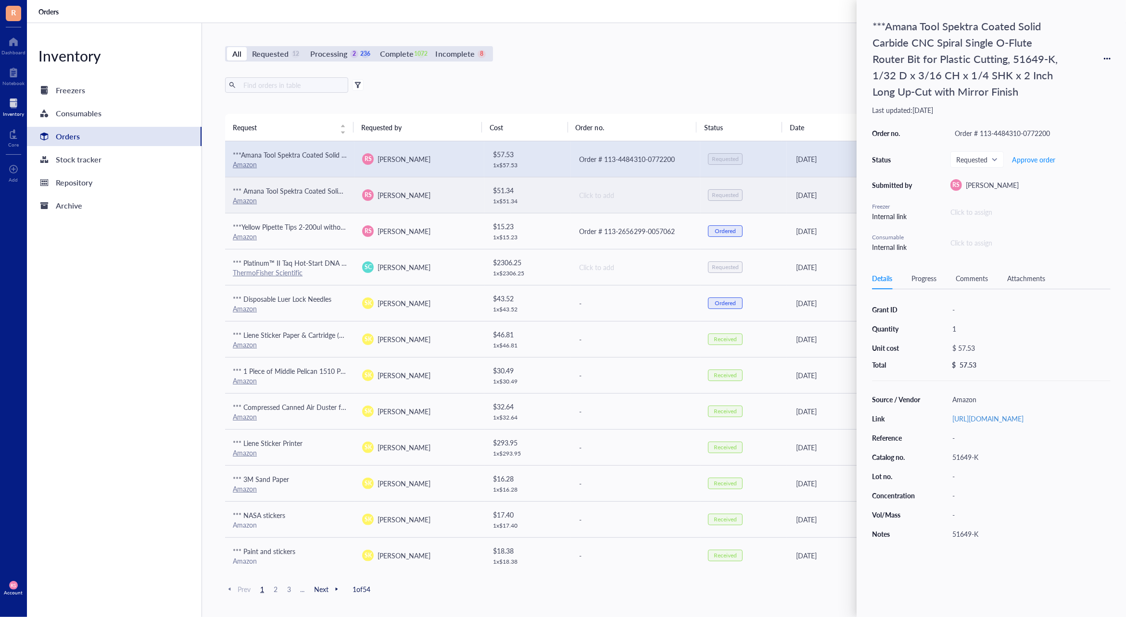
click at [619, 192] on div "Click to add" at bounding box center [635, 195] width 113 height 11
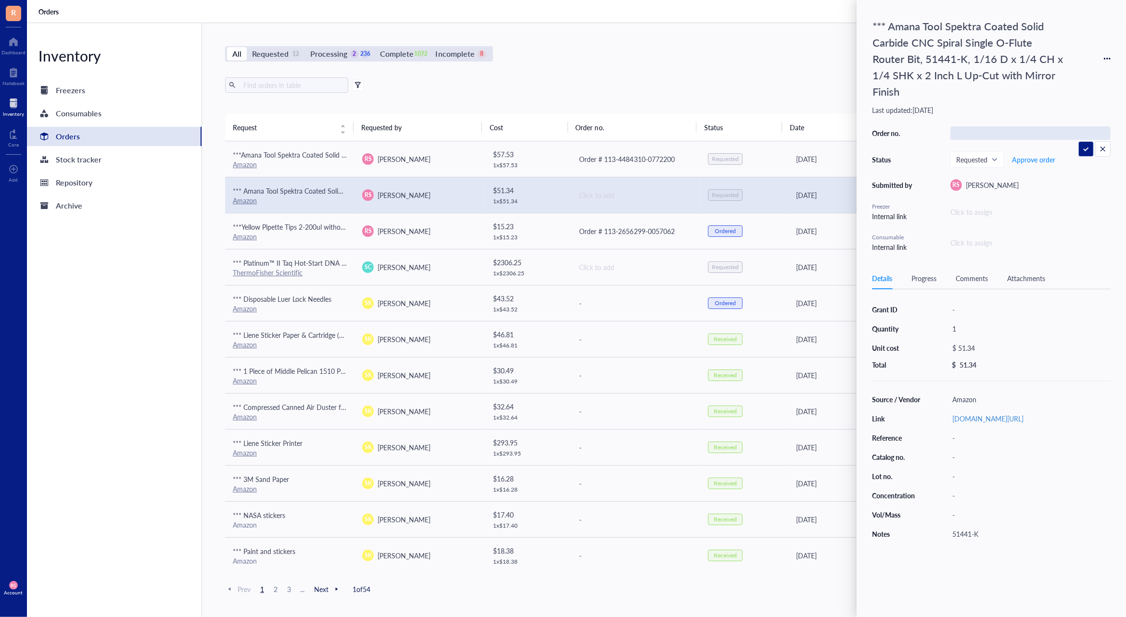
type input "Order # 113-4484310-0772200"
click at [969, 157] on span "Requested" at bounding box center [976, 159] width 40 height 9
click at [990, 237] on div "Ordered" at bounding box center [979, 238] width 25 height 11
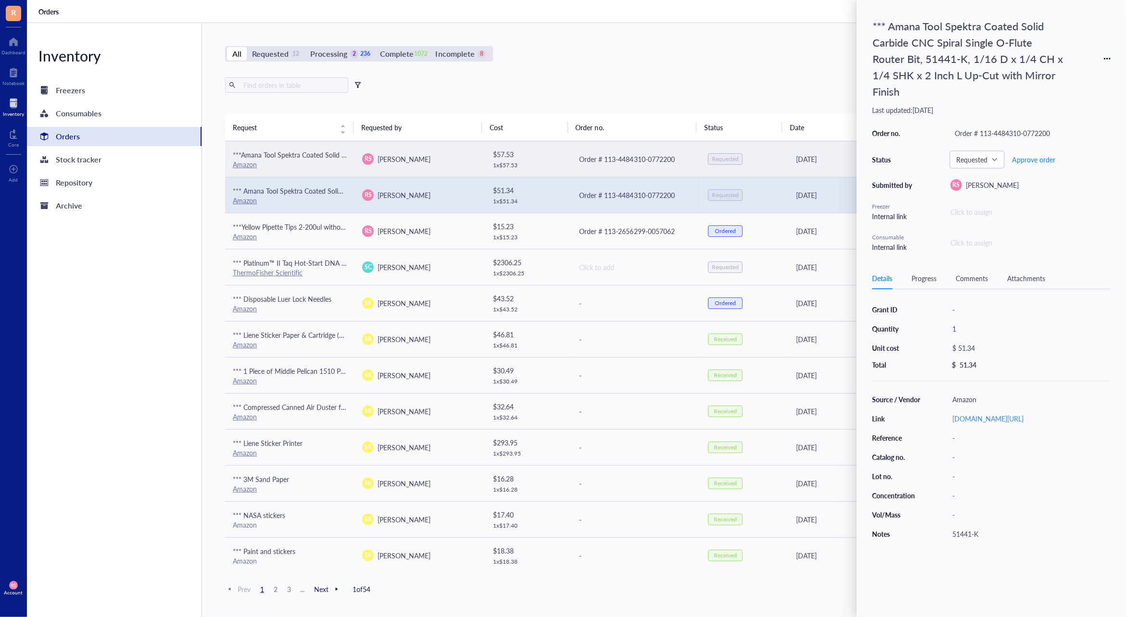
click at [742, 156] on div "Requested" at bounding box center [743, 159] width 71 height 12
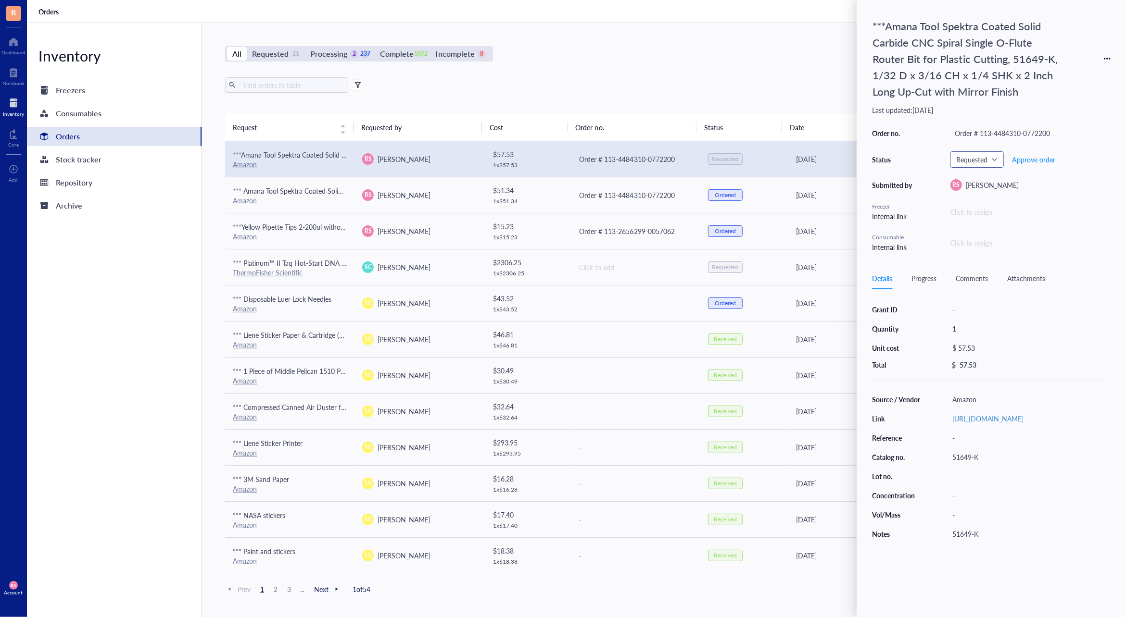
click at [988, 159] on span "Requested" at bounding box center [976, 159] width 40 height 9
click at [983, 243] on div "Ordered" at bounding box center [979, 238] width 25 height 11
click at [728, 84] on div "Export Open archive" at bounding box center [635, 84] width 821 height 15
click at [709, 55] on div "All Requested 10 Processing 2 238 Complete 1072 Incomplete 8 New order" at bounding box center [635, 53] width 821 height 15
